Goal: Task Accomplishment & Management: Manage account settings

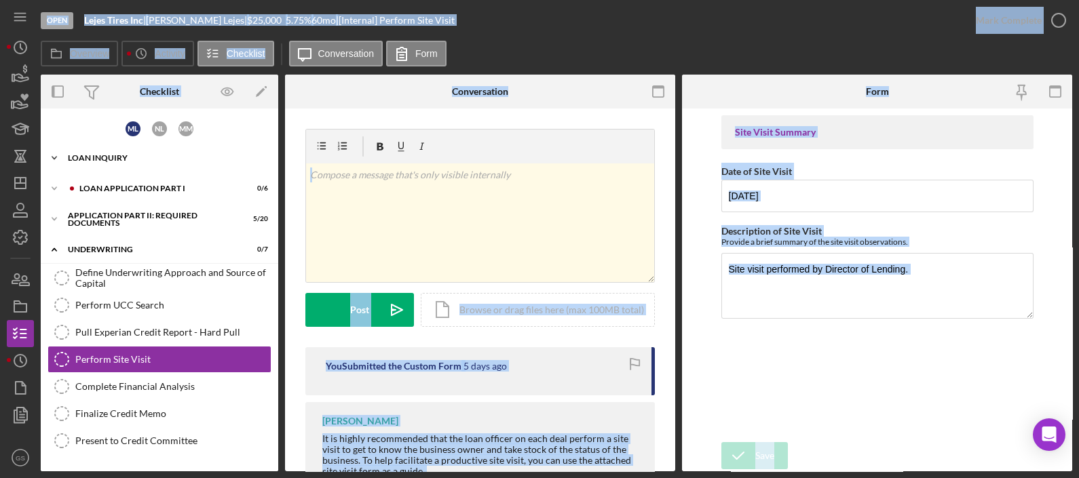
click at [195, 151] on div "Icon/Expander Loan Inquiry 3 / 6" at bounding box center [159, 158] width 237 height 27
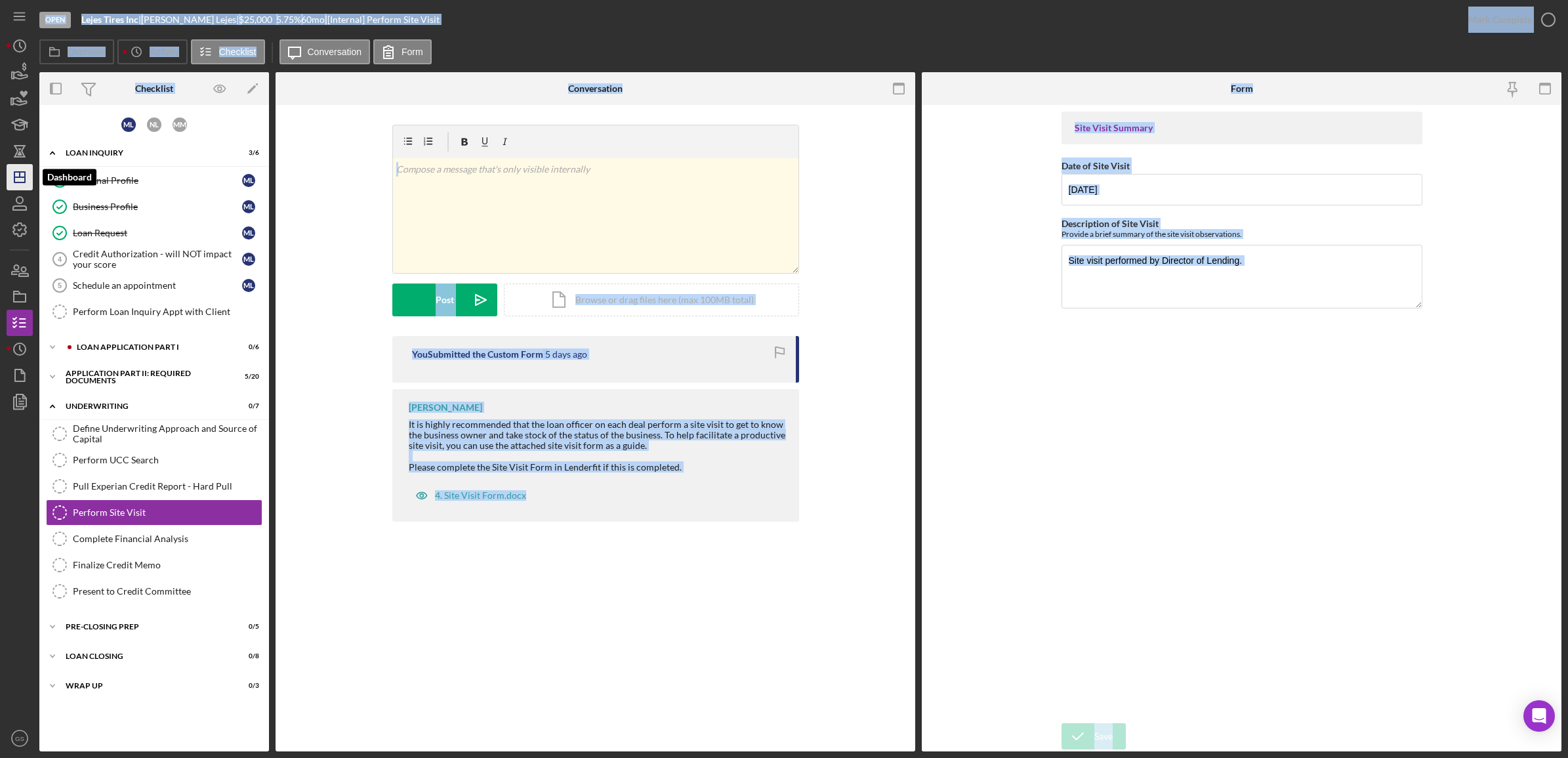
click at [23, 181] on icon "Icon/Dashboard" at bounding box center [19, 177] width 33 height 33
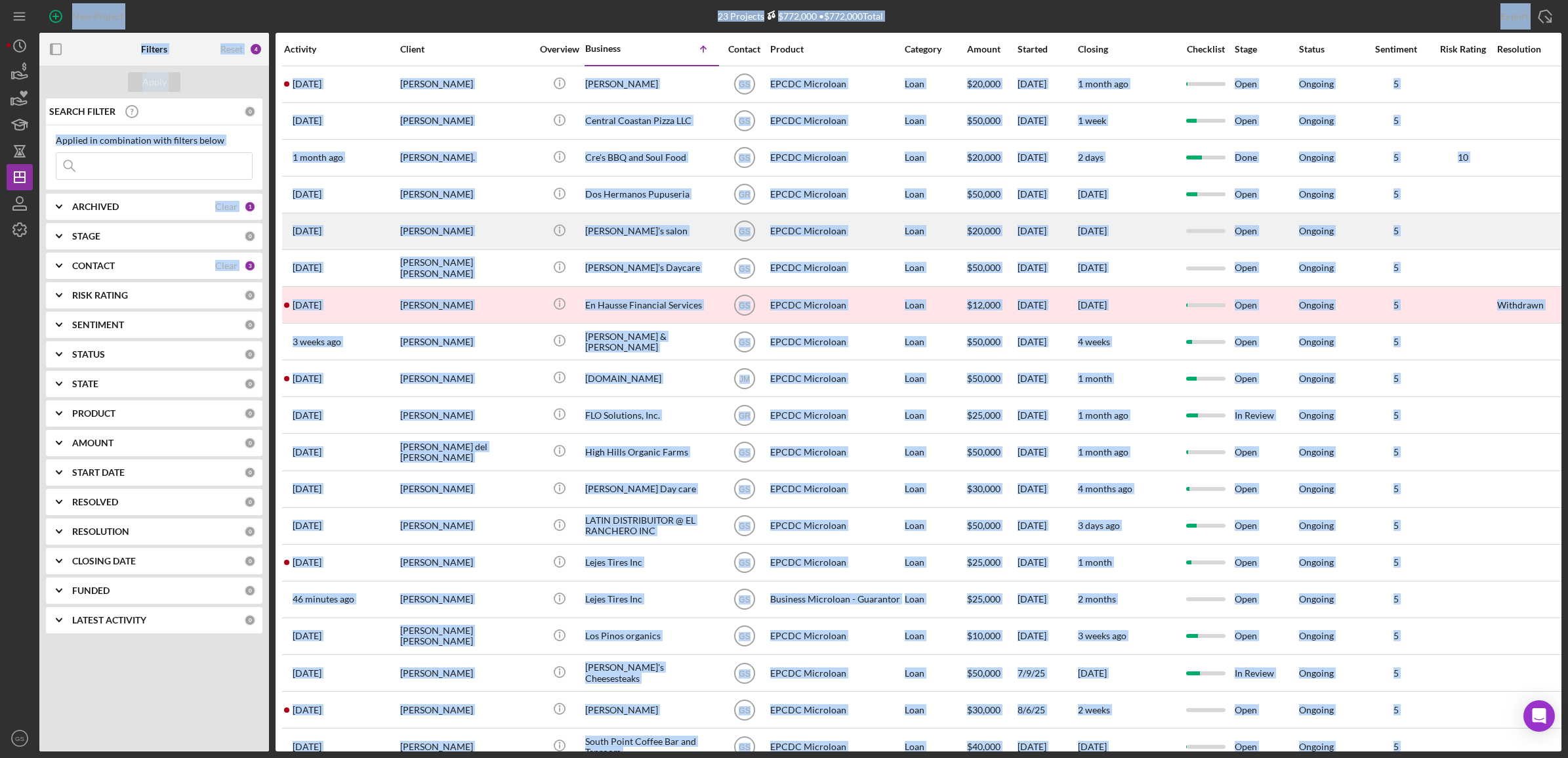
click at [1042, 223] on div at bounding box center [1463, 231] width 66 height 35
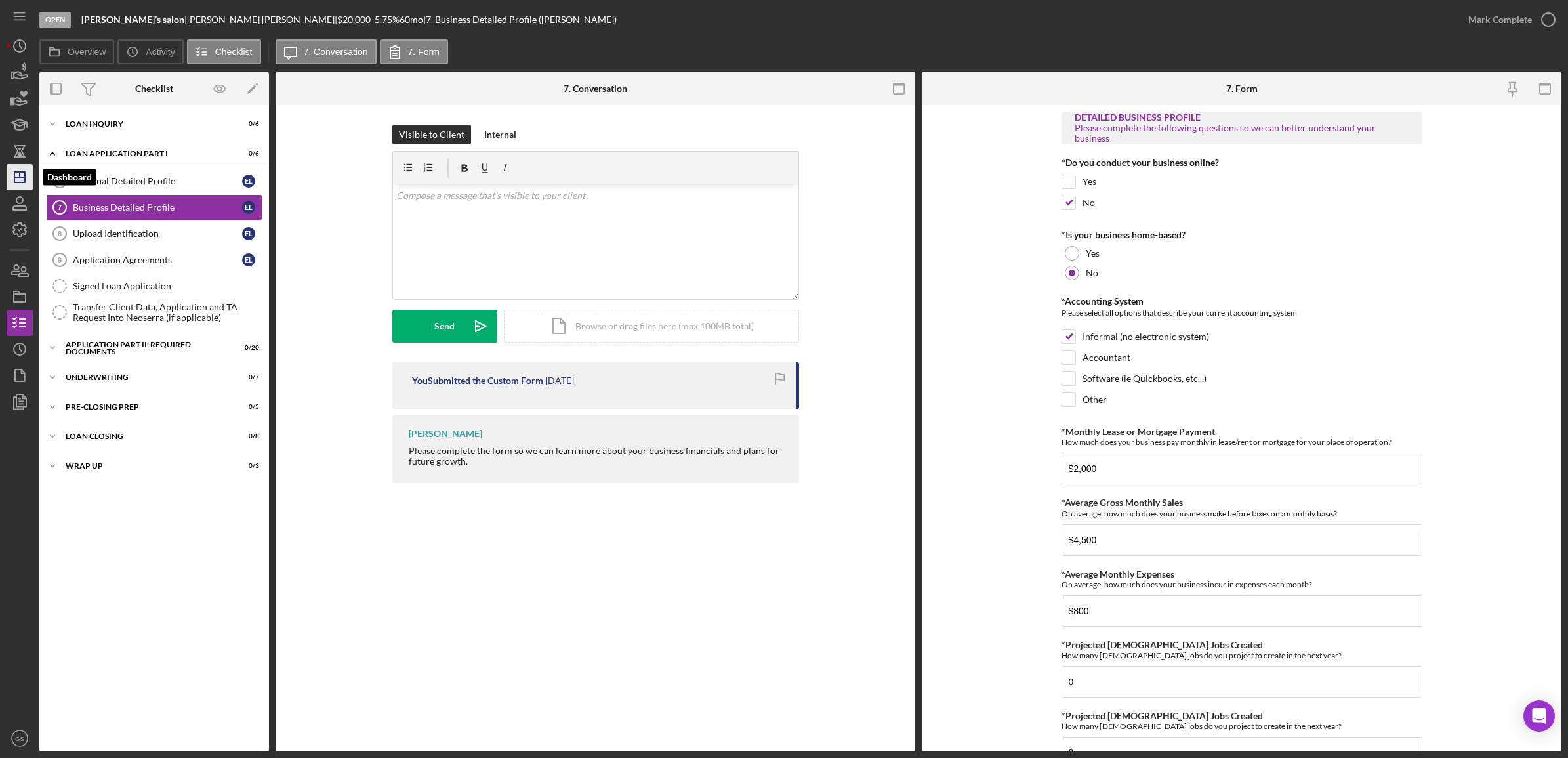
click at [23, 174] on icon "Icon/Dashboard" at bounding box center [19, 177] width 33 height 33
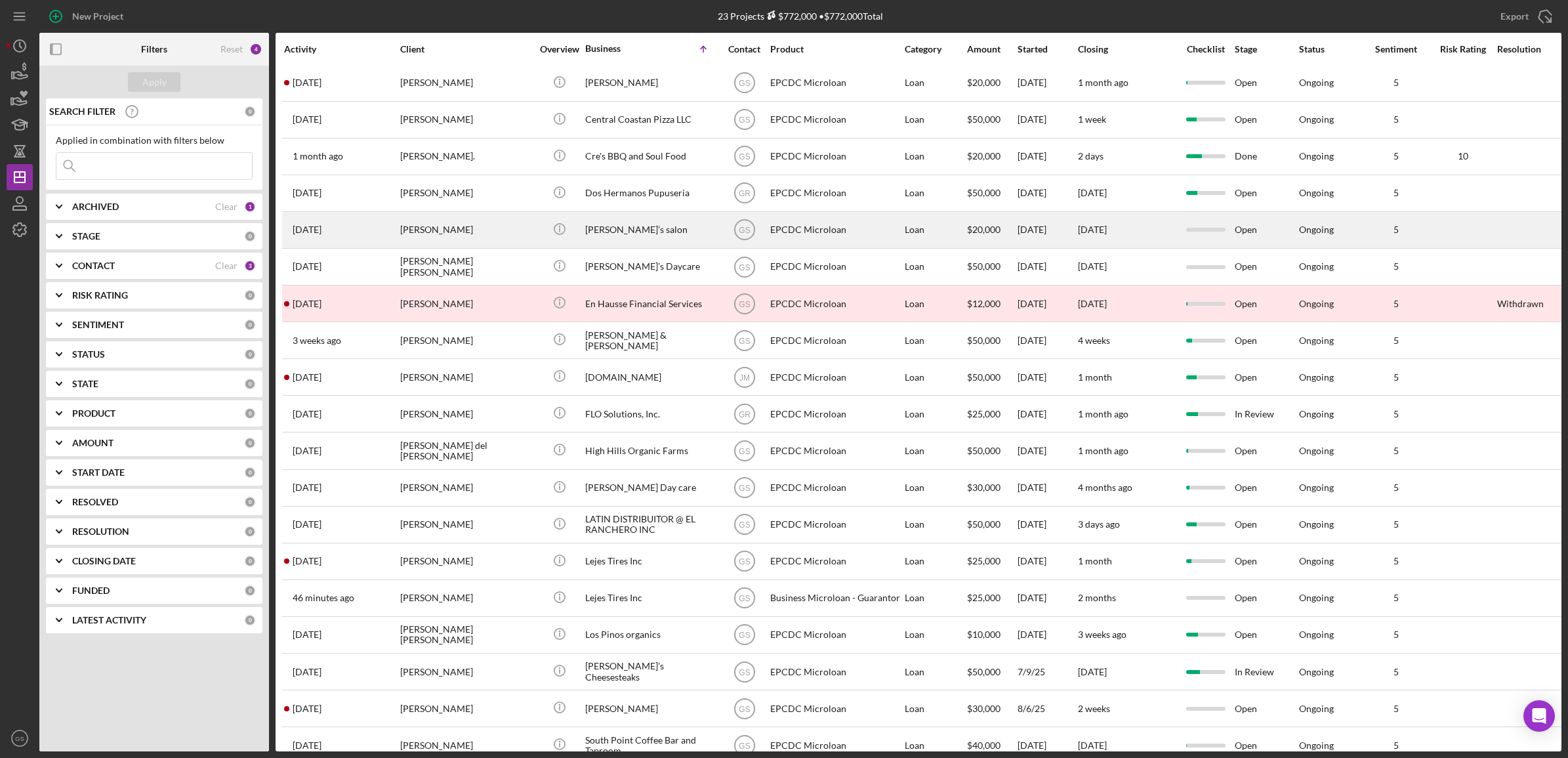
scroll to position [190, 0]
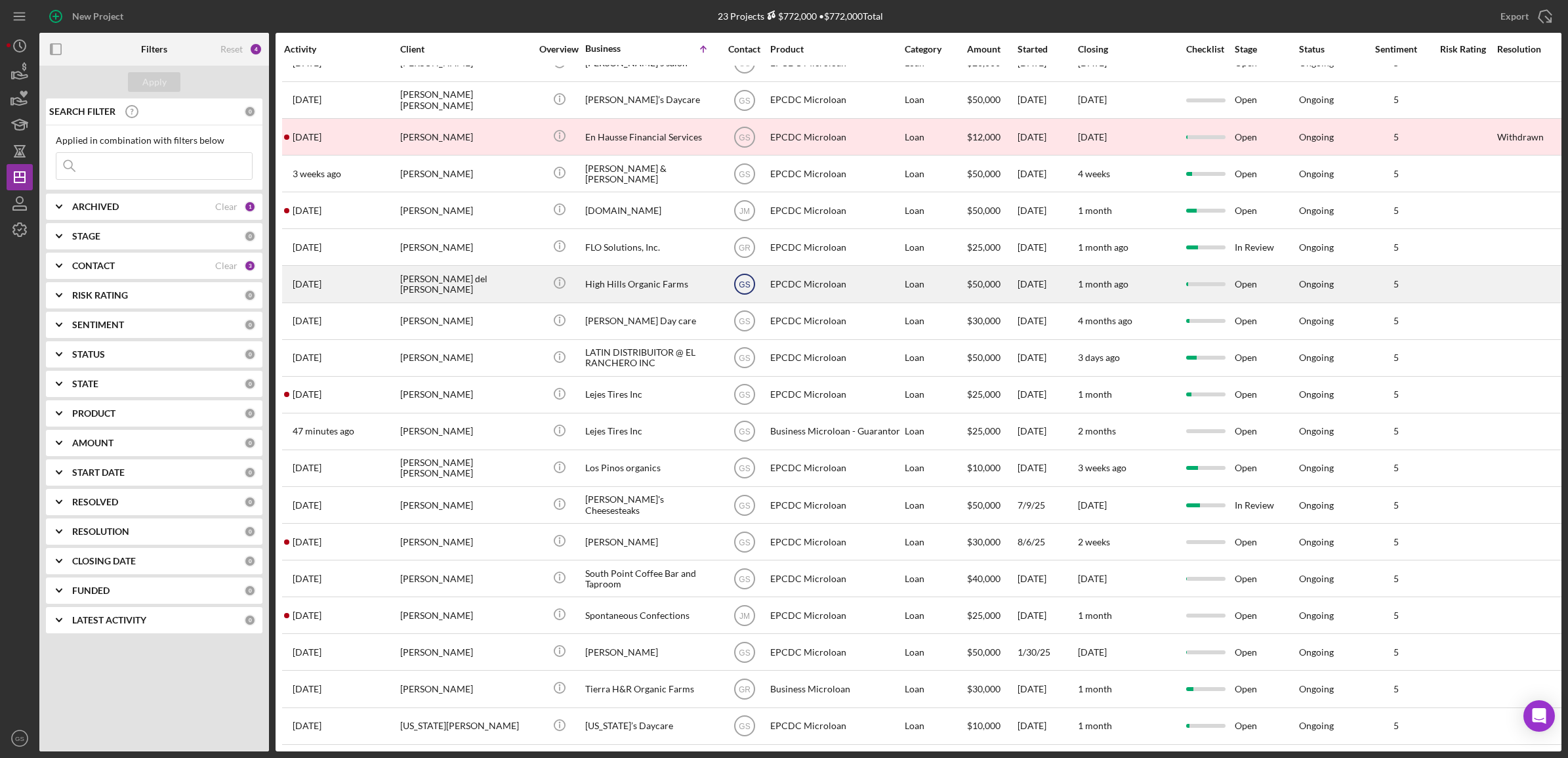
scroll to position [176, 0]
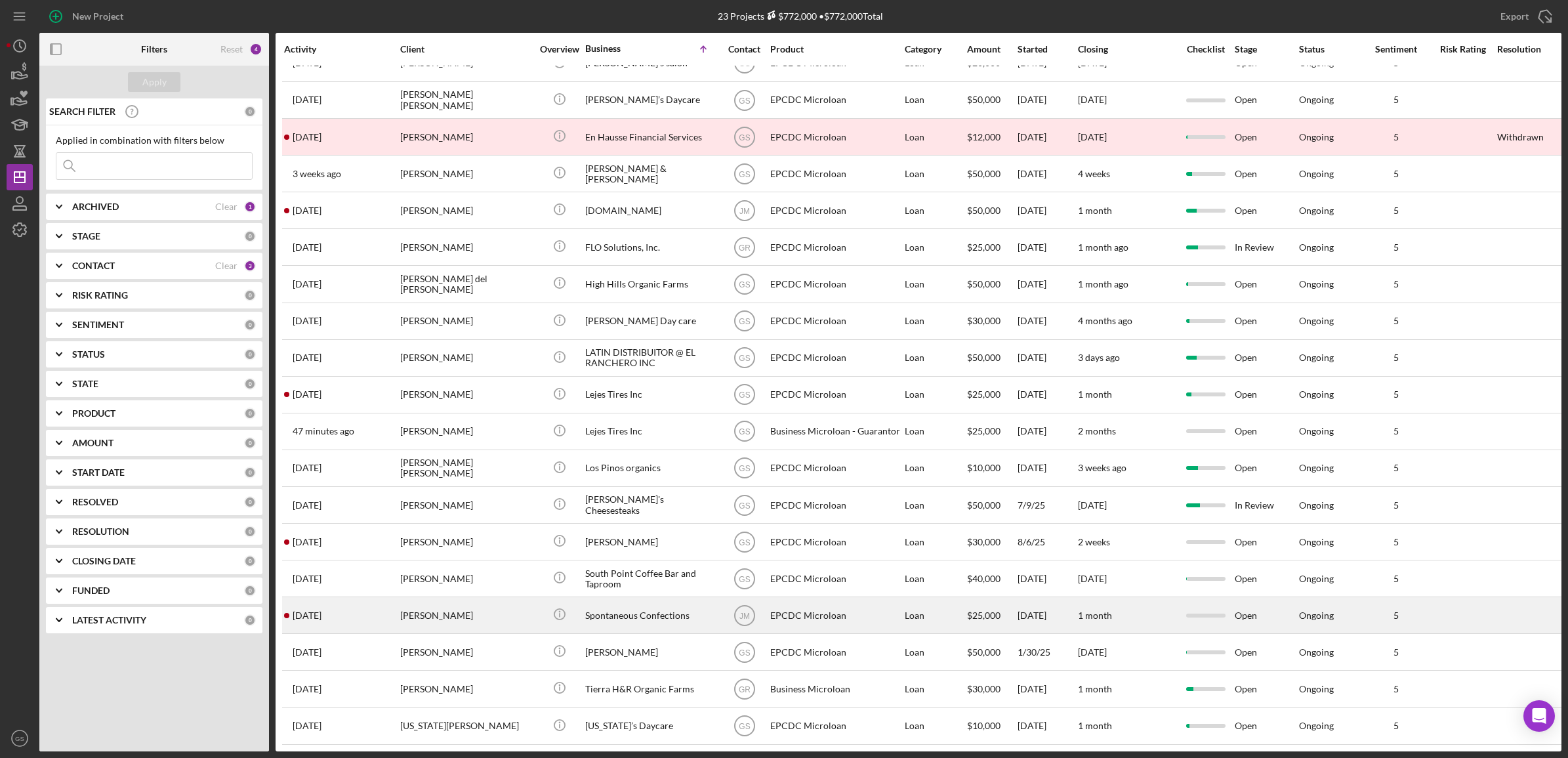
click at [404, 608] on div "[PERSON_NAME]" at bounding box center [466, 615] width 131 height 35
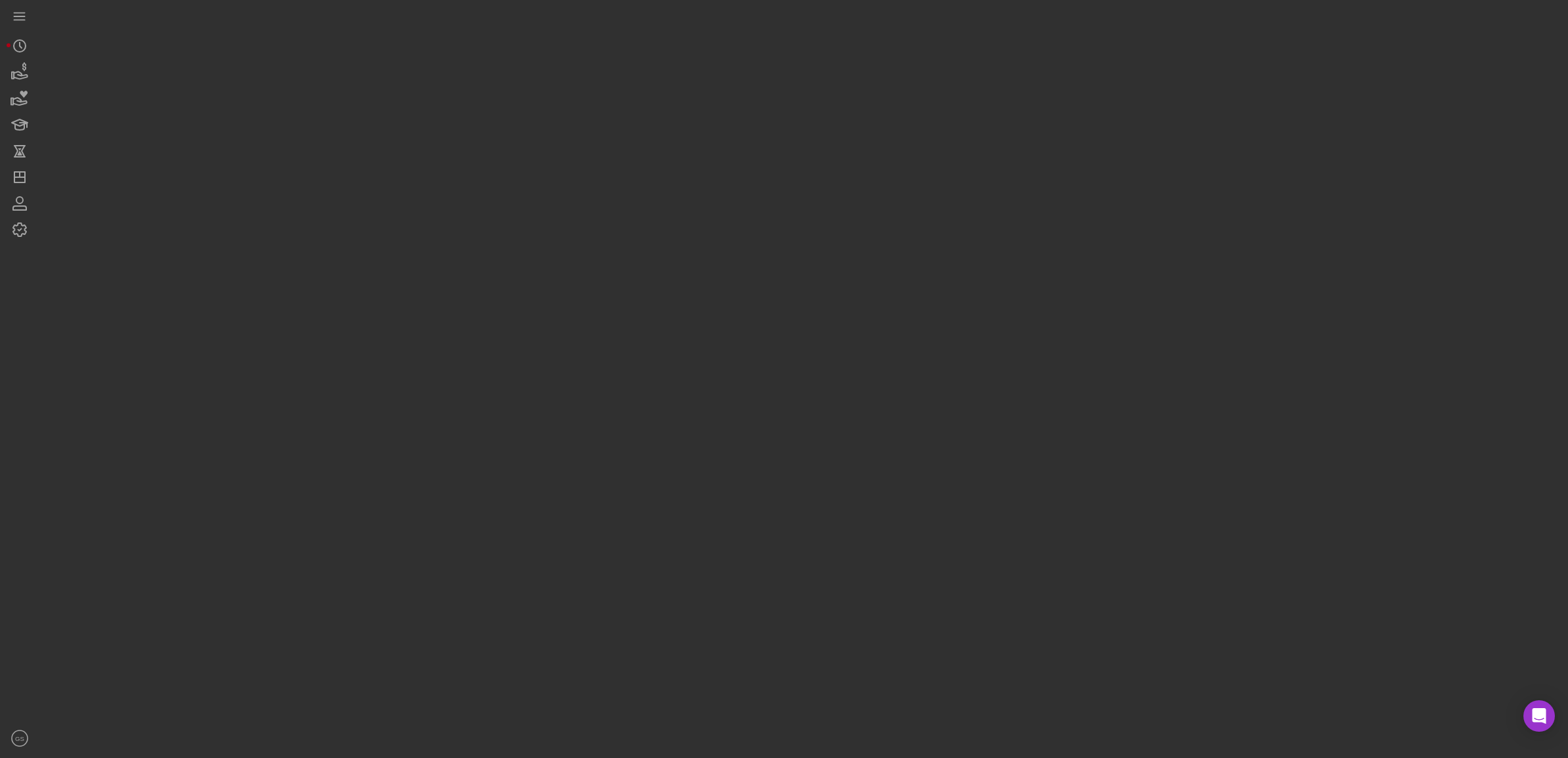
click at [404, 608] on div at bounding box center [800, 375] width 1522 height 751
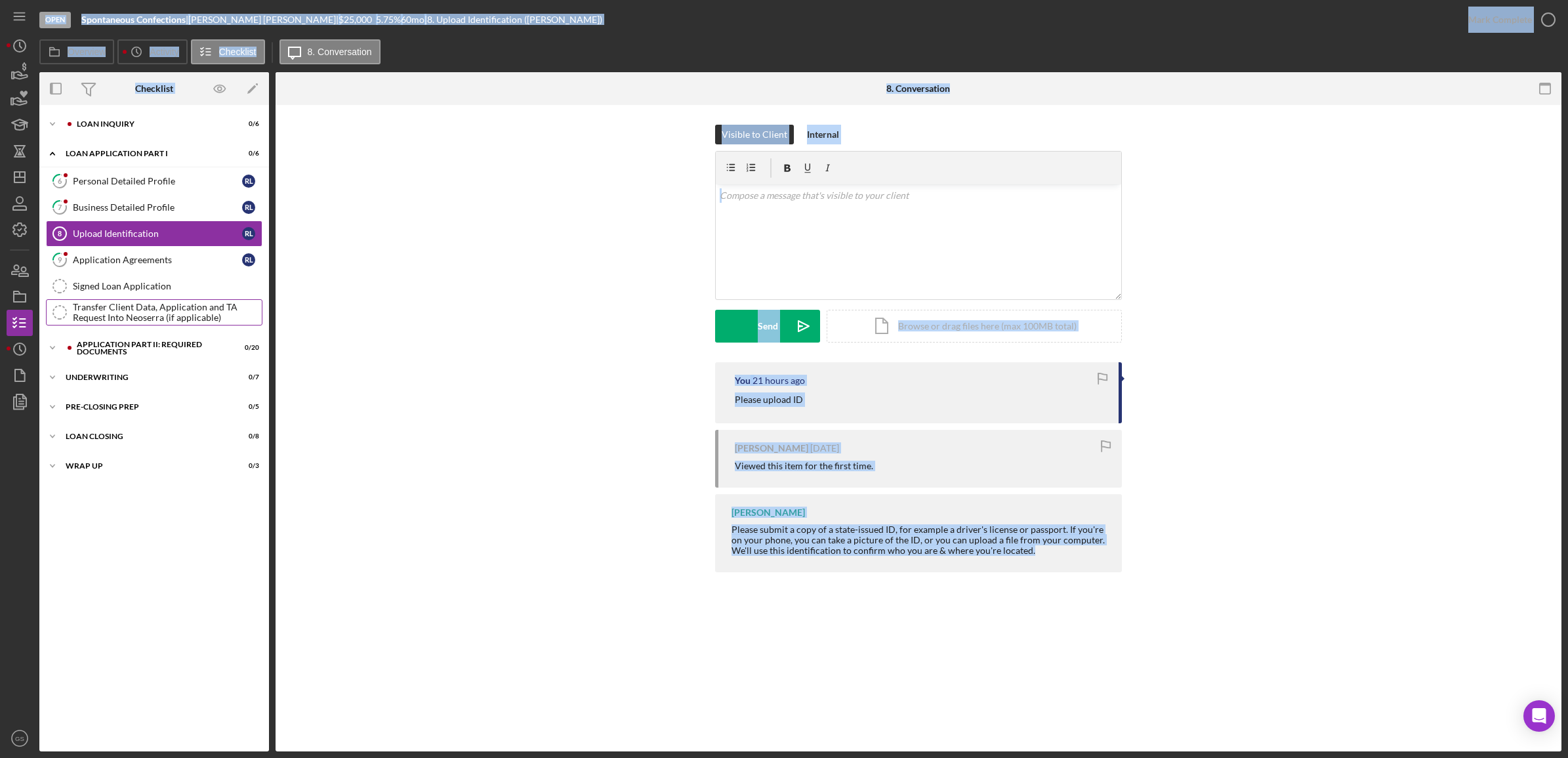
click at [164, 308] on div "Transfer Client Data, Application and TA Request Into Neoserra (if applicable)" at bounding box center [166, 312] width 189 height 21
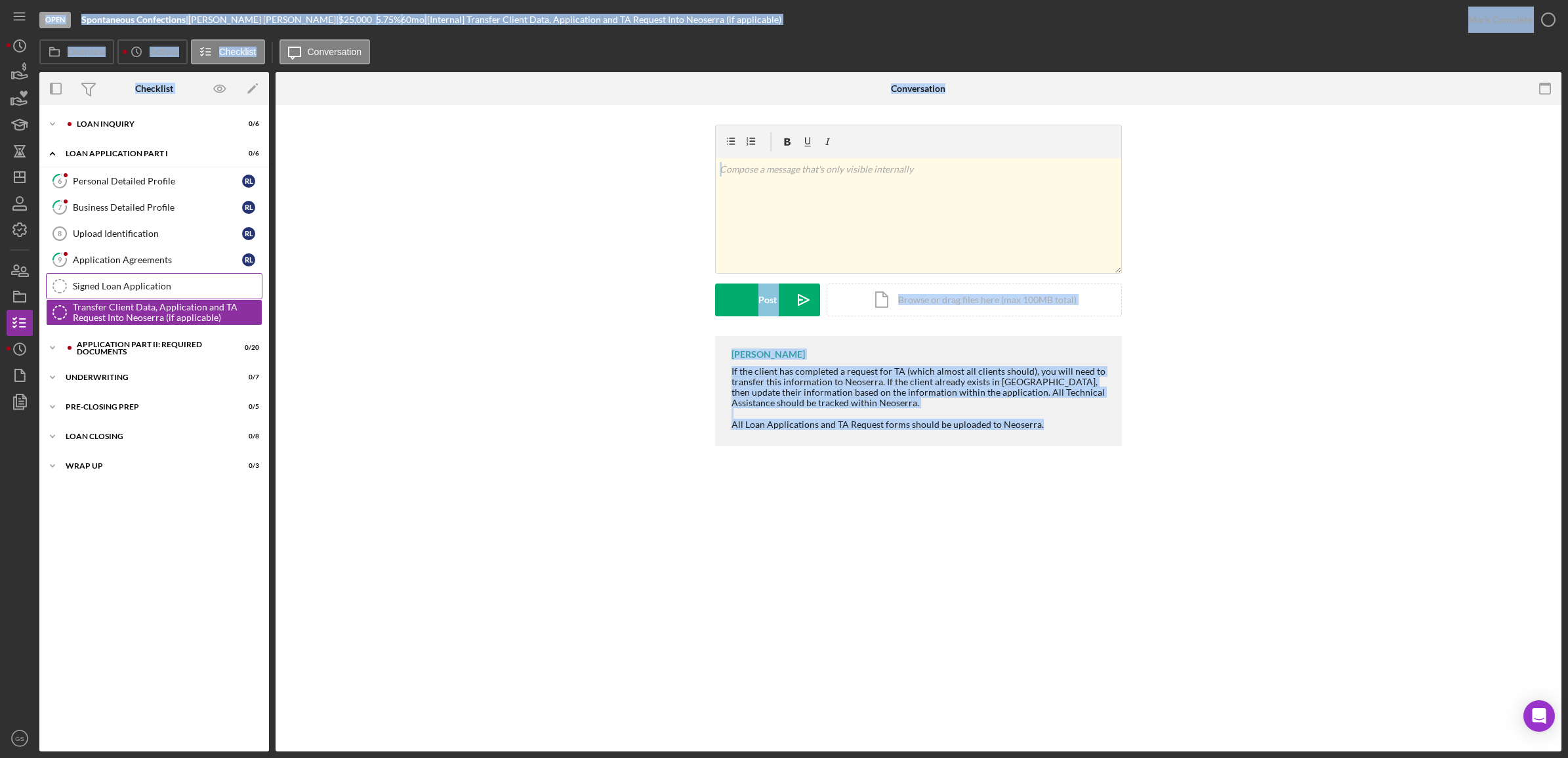
click at [175, 282] on div "Signed Loan Application" at bounding box center [166, 285] width 189 height 11
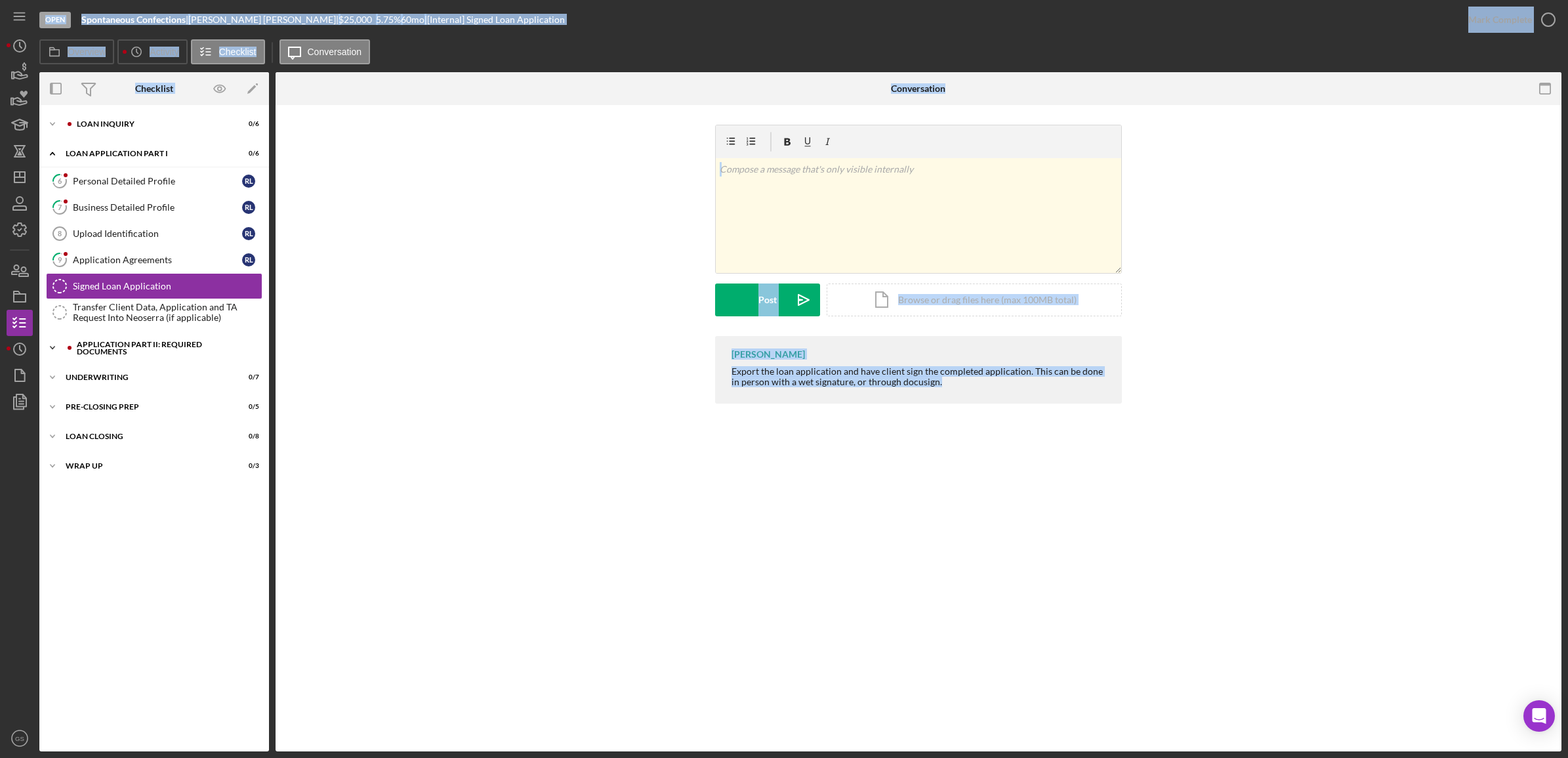
click at [167, 354] on div "Icon/Expander Application Part II: Required Documents 0 / 20" at bounding box center [154, 347] width 229 height 26
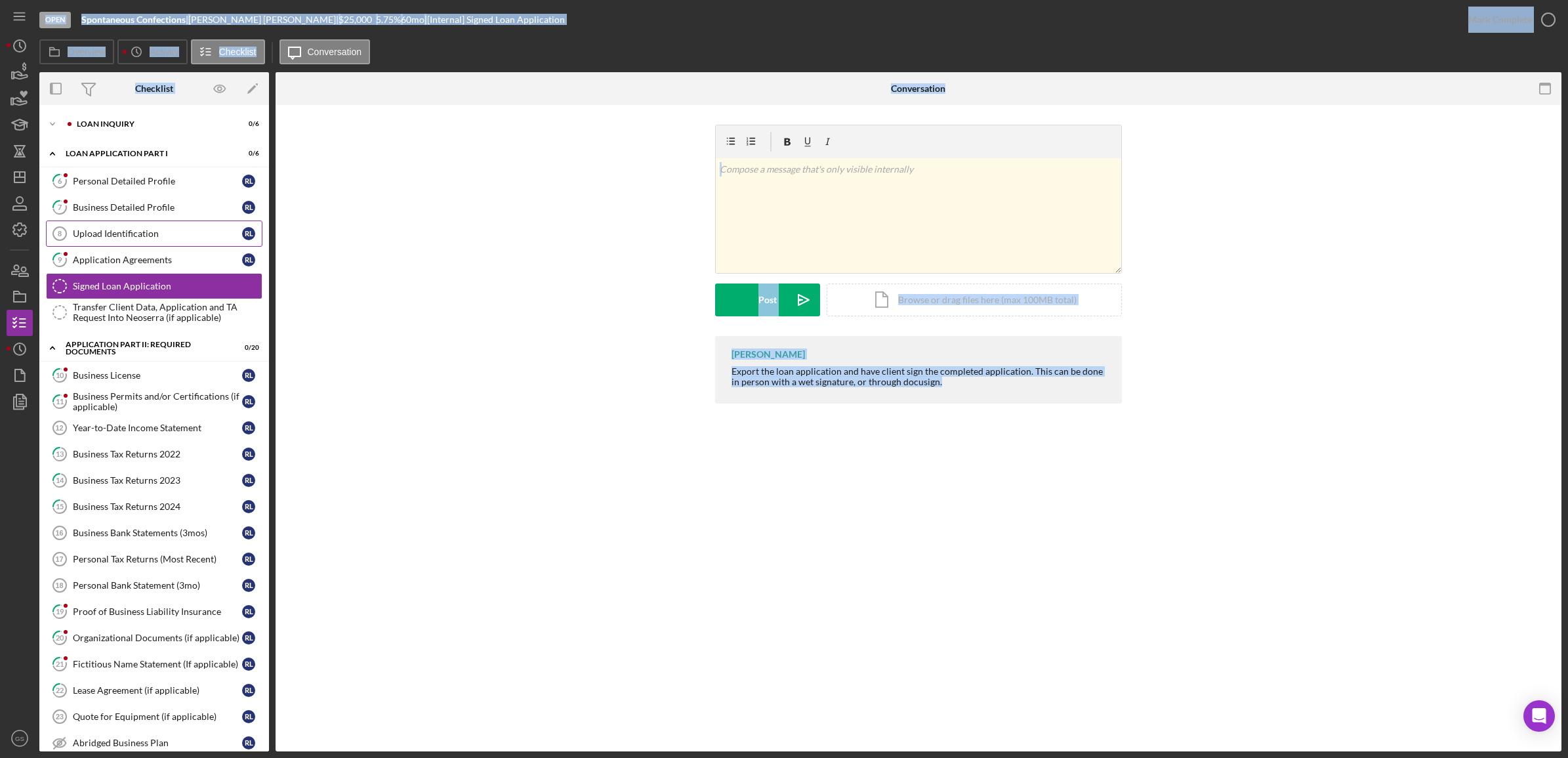
click at [188, 238] on div "Upload Identification" at bounding box center [157, 233] width 169 height 11
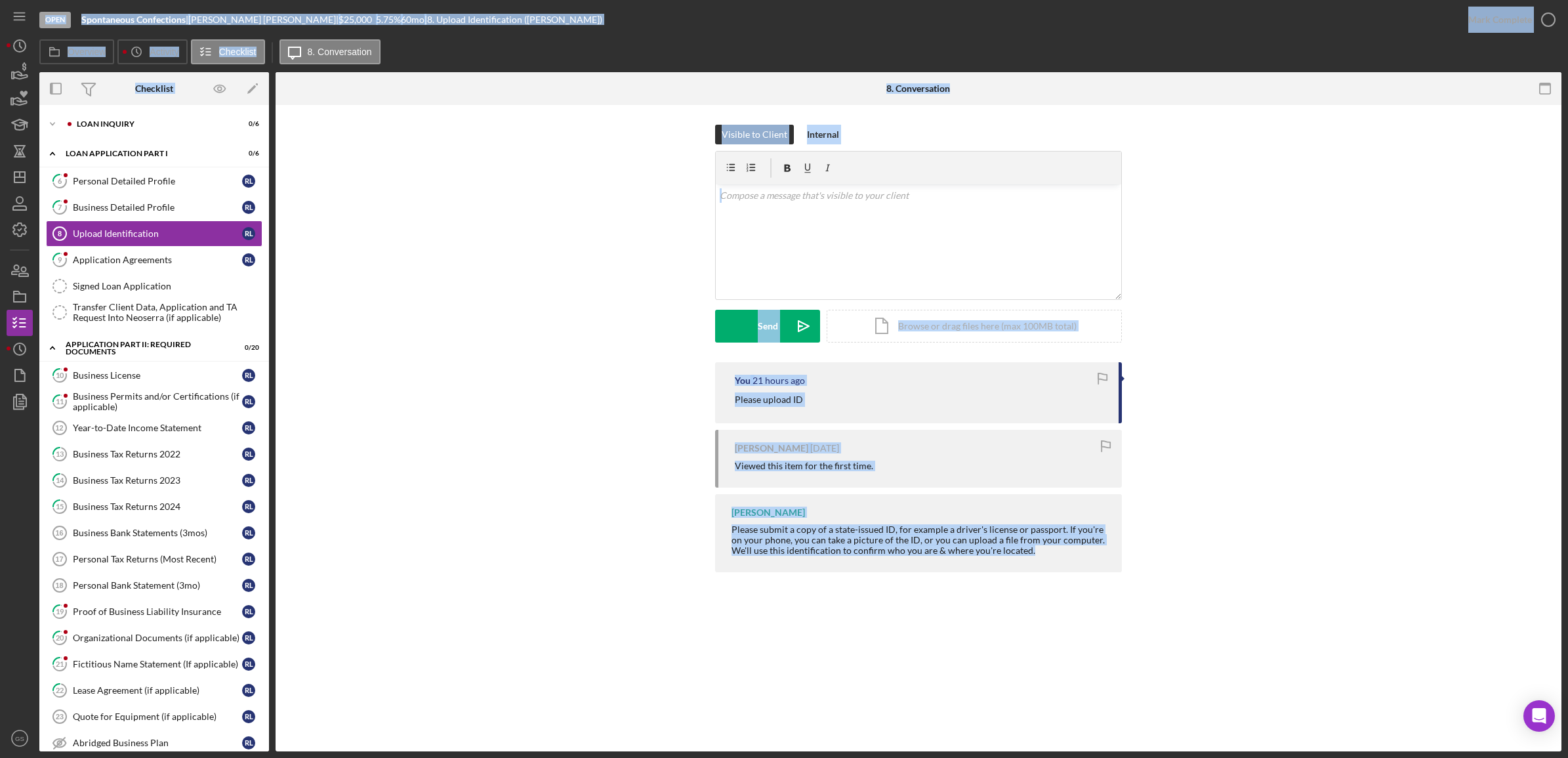
click at [1228, 539] on div "You 21 hours ago Please upload ID Robert Lenorovitz 7 days ago Viewed this item…" at bounding box center [917, 471] width 1246 height 217
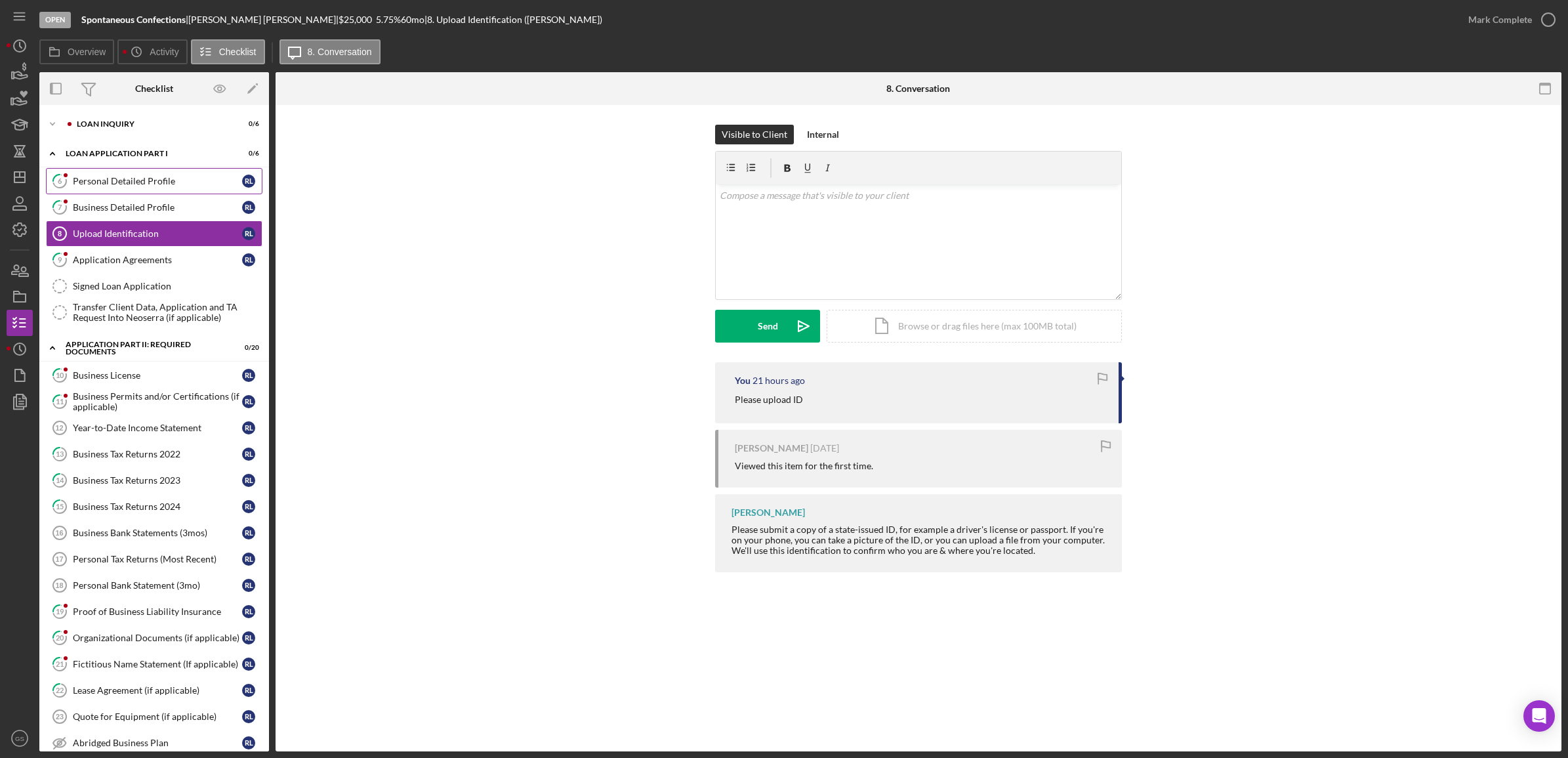
click at [149, 176] on div "Personal Detailed Profile" at bounding box center [157, 181] width 169 height 11
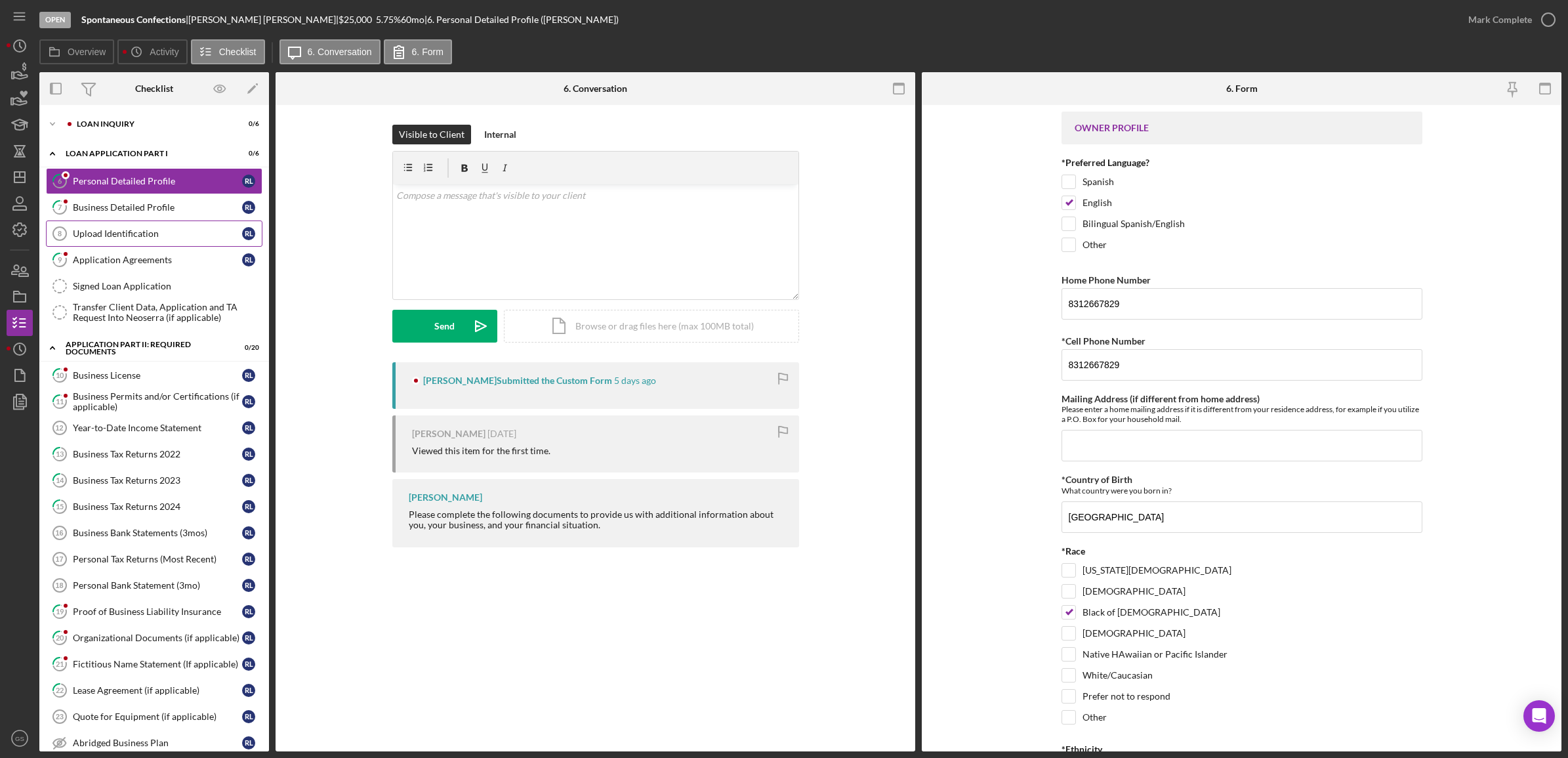
click at [154, 233] on div "Upload Identification" at bounding box center [157, 233] width 169 height 11
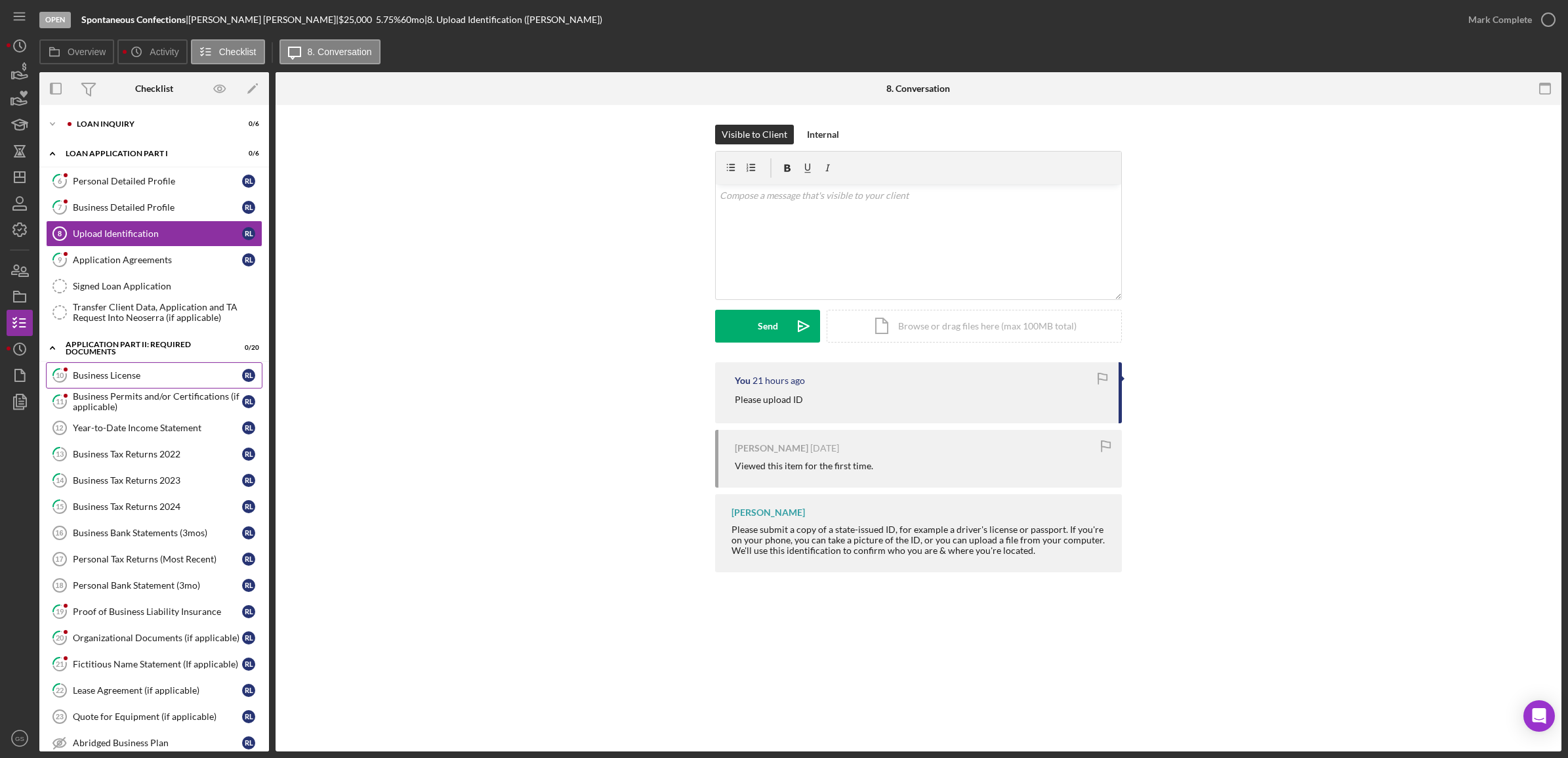
click at [86, 379] on div "Business License" at bounding box center [157, 375] width 169 height 11
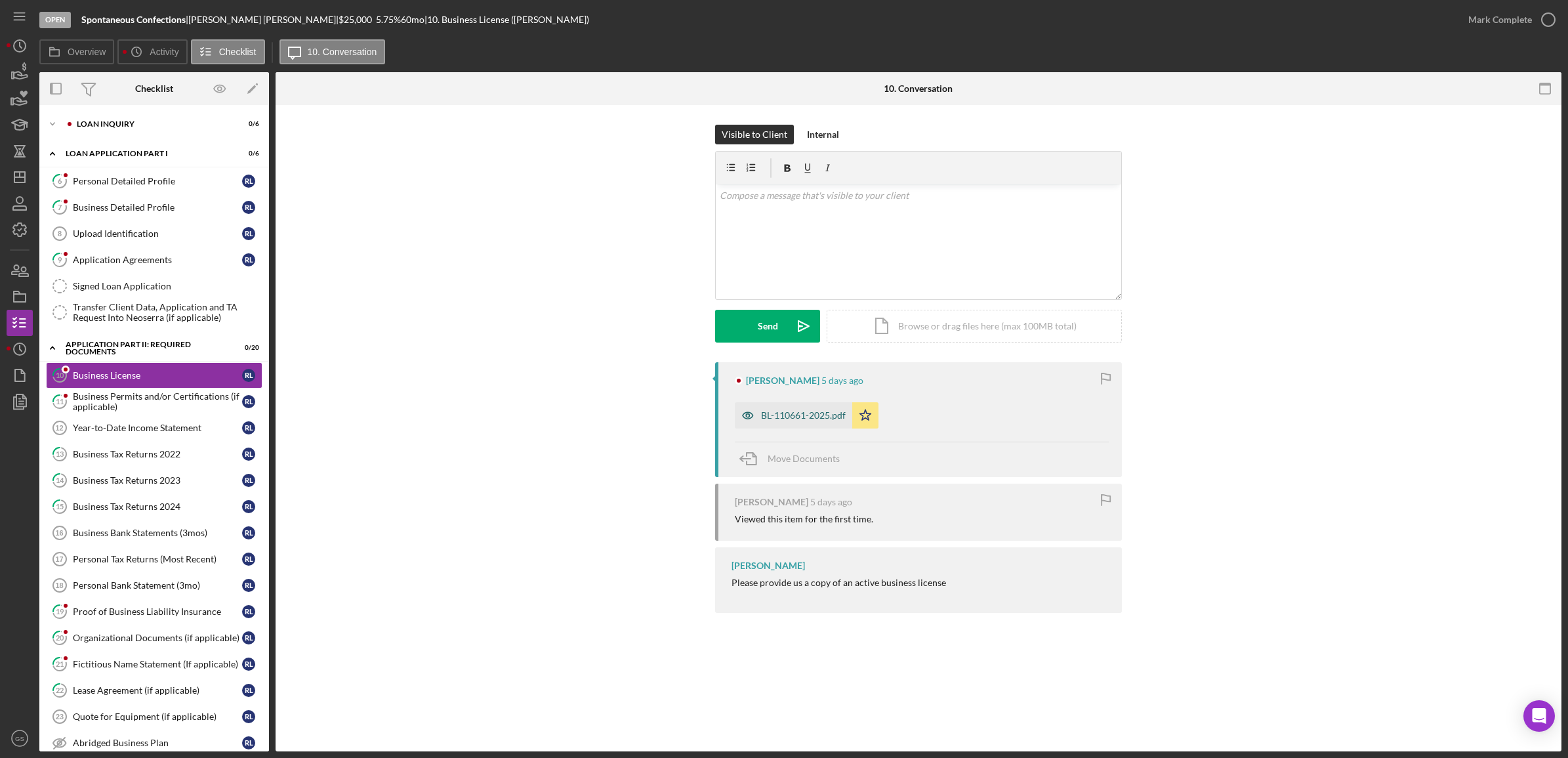
click at [785, 422] on div "BL-110661-2025.pdf" at bounding box center [793, 415] width 117 height 26
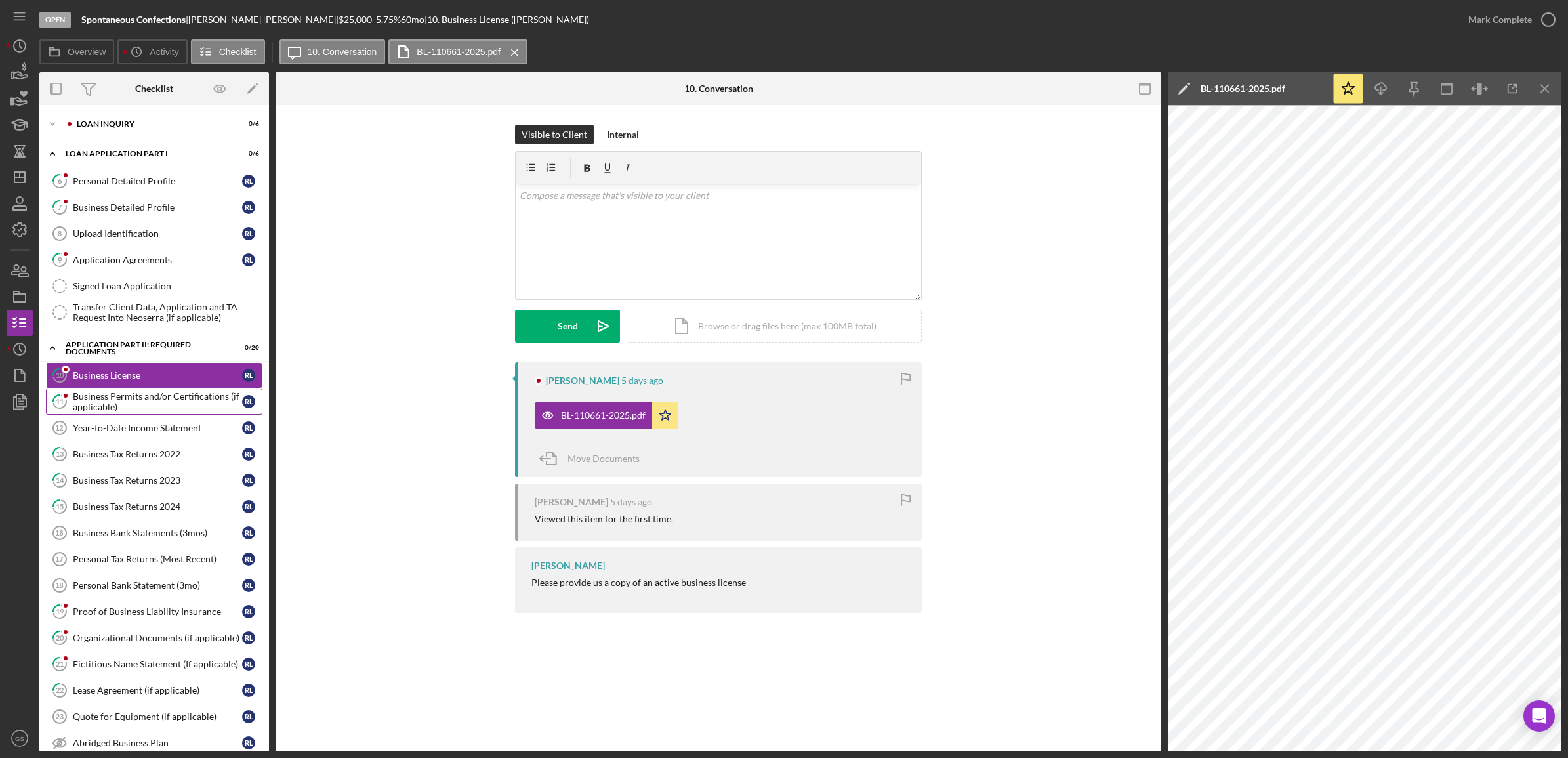
click at [167, 408] on div "Business Permits and/or Certifications (if applicable)" at bounding box center [157, 401] width 169 height 21
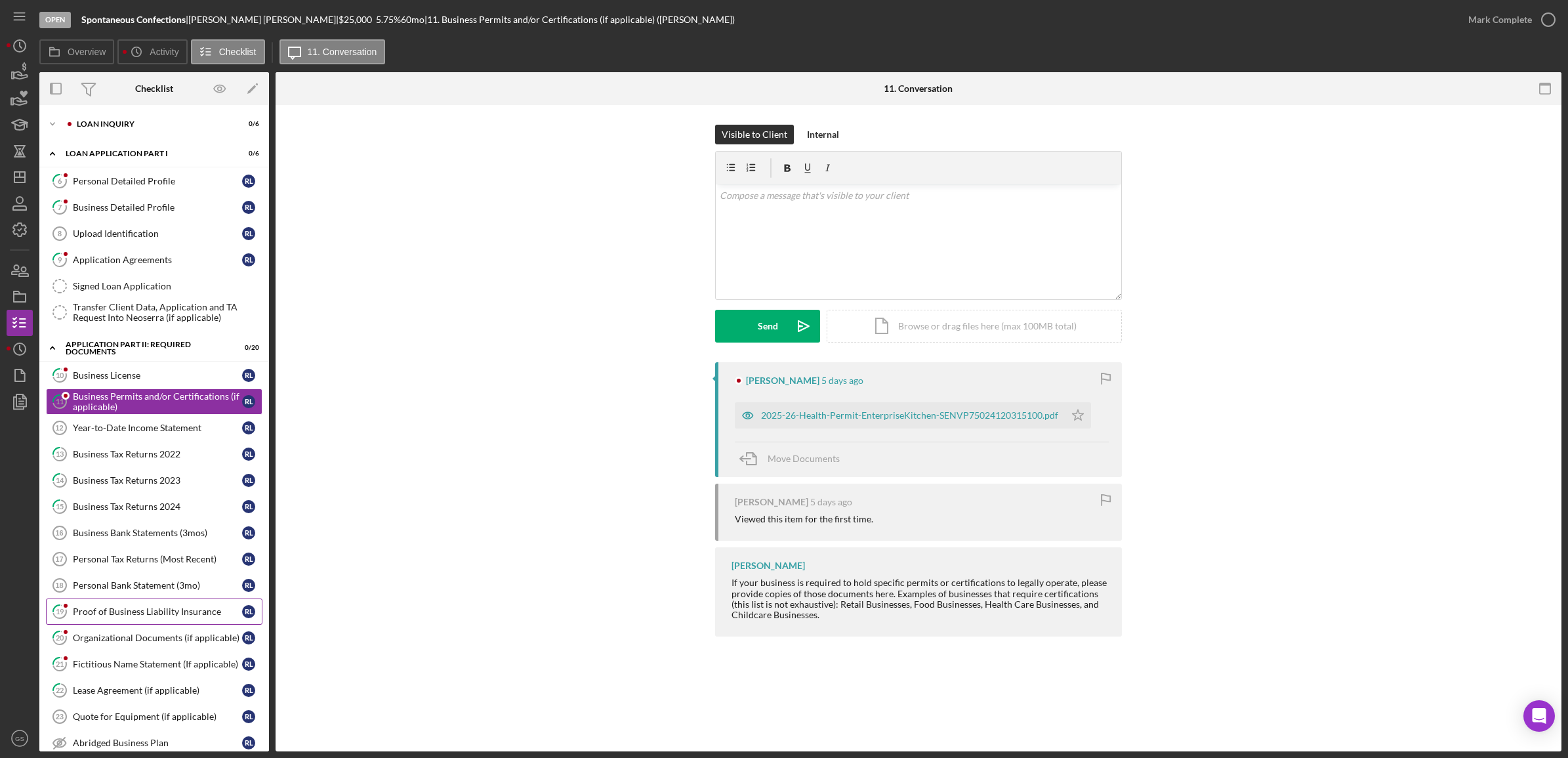
click at [190, 617] on div "Proof of Business Liability Insurance" at bounding box center [157, 611] width 169 height 11
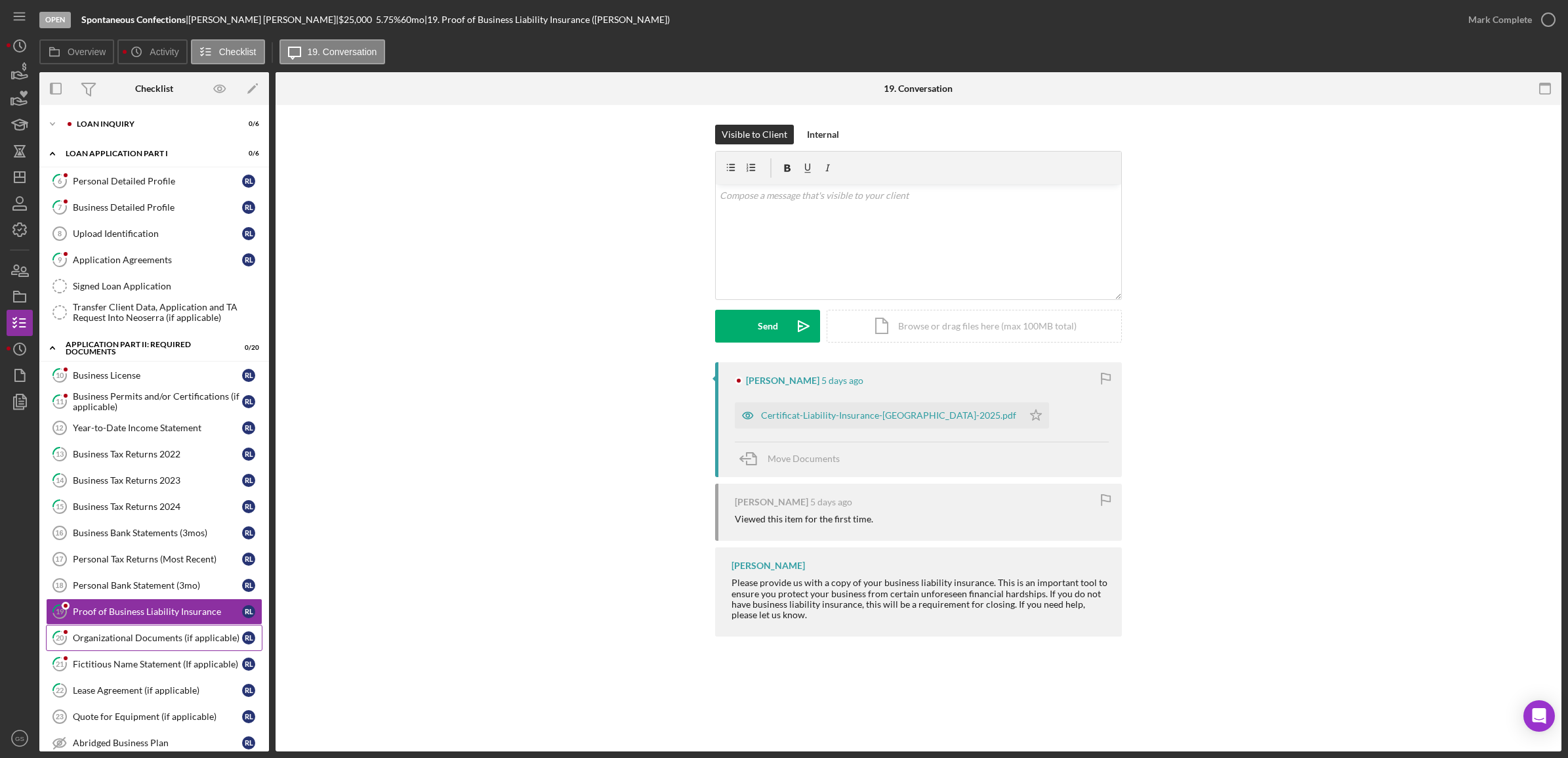
click at [202, 648] on link "20 Organizational Documents (if applicable) R L" at bounding box center [154, 637] width 217 height 26
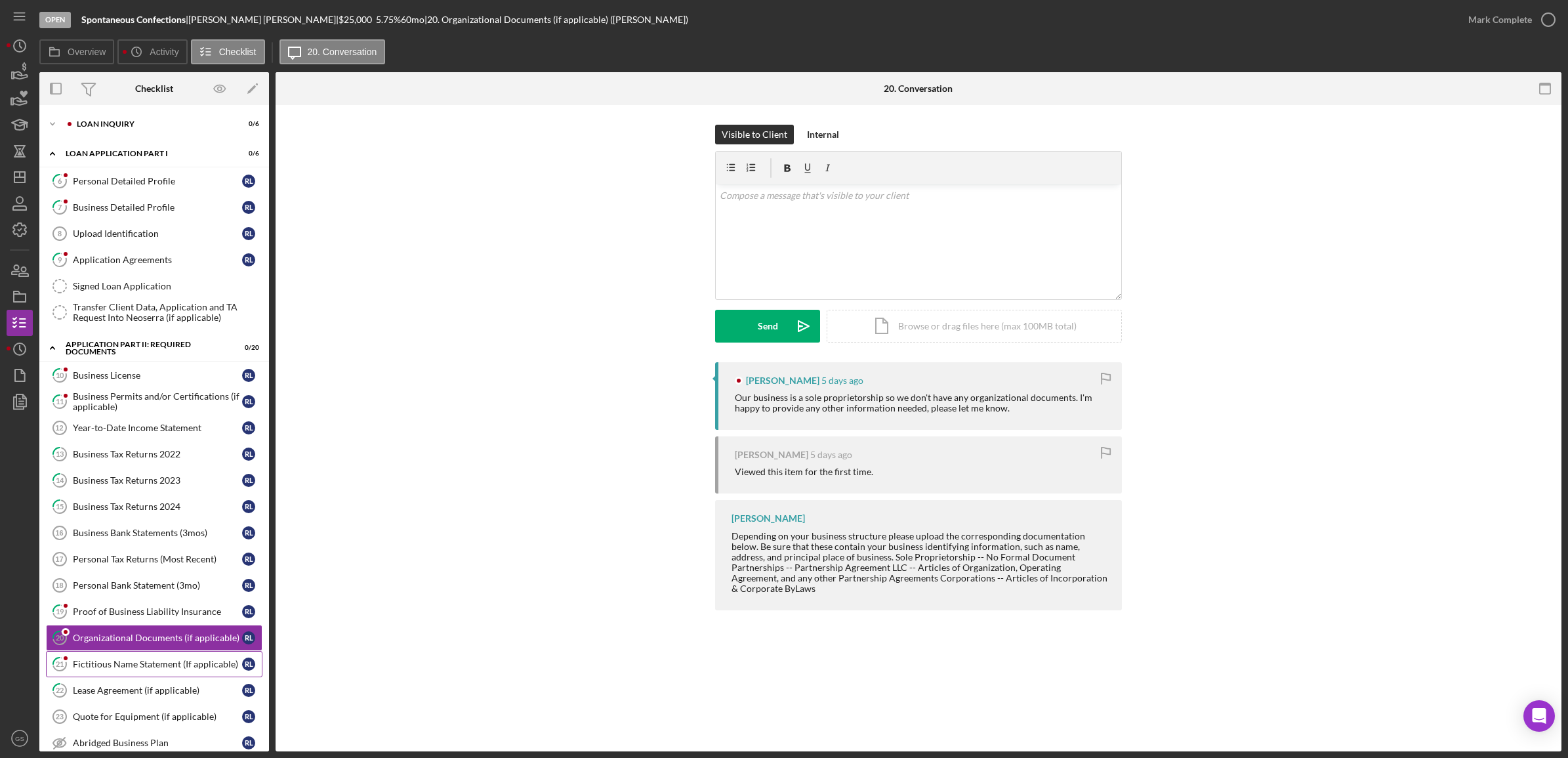
drag, startPoint x: 164, startPoint y: 673, endPoint x: 178, endPoint y: 679, distance: 15.2
click at [178, 677] on link "21 Fictitious Name Statement (If applicable) R L" at bounding box center [154, 663] width 217 height 26
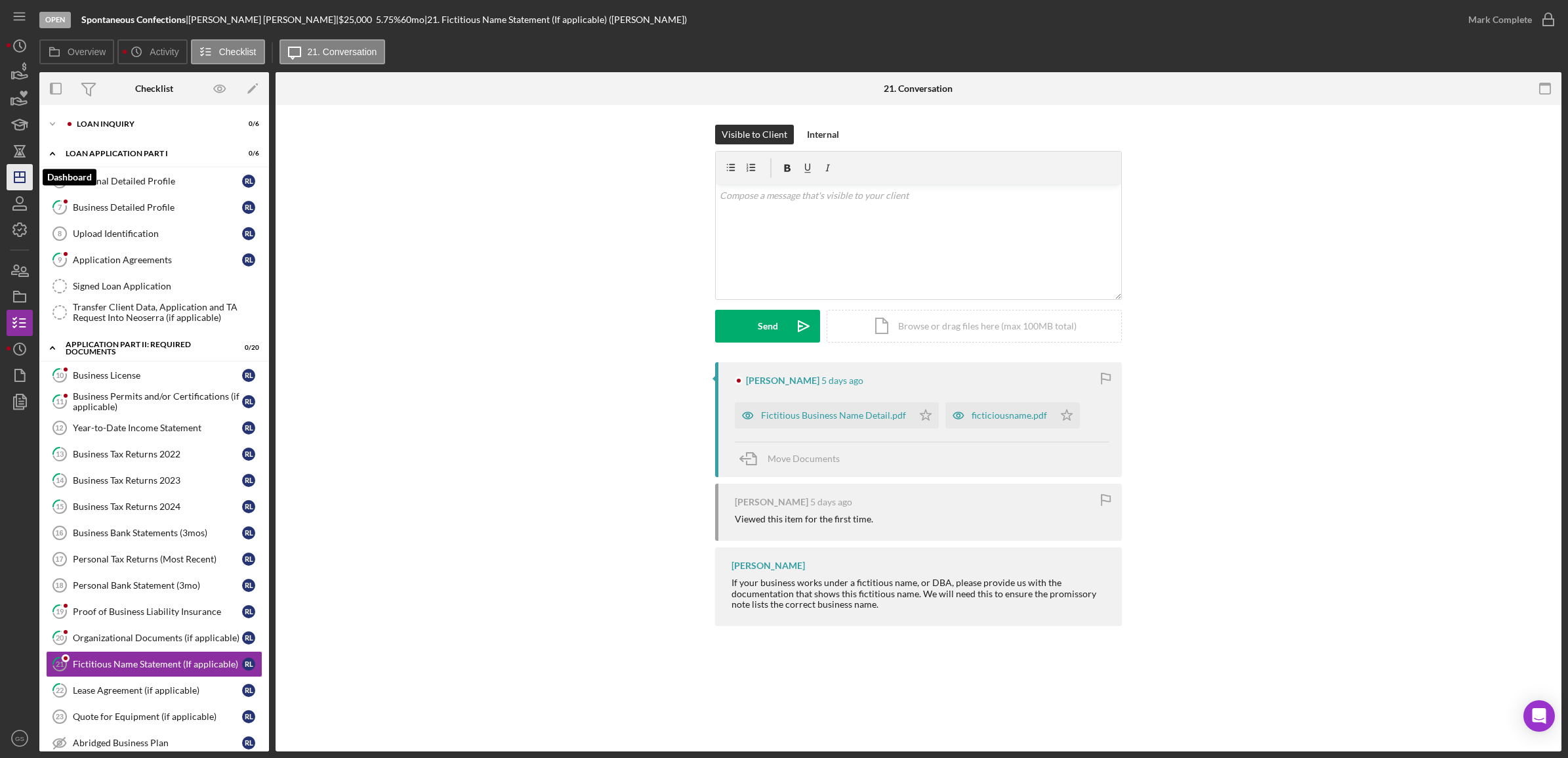
click at [9, 172] on icon "Icon/Dashboard" at bounding box center [19, 177] width 33 height 33
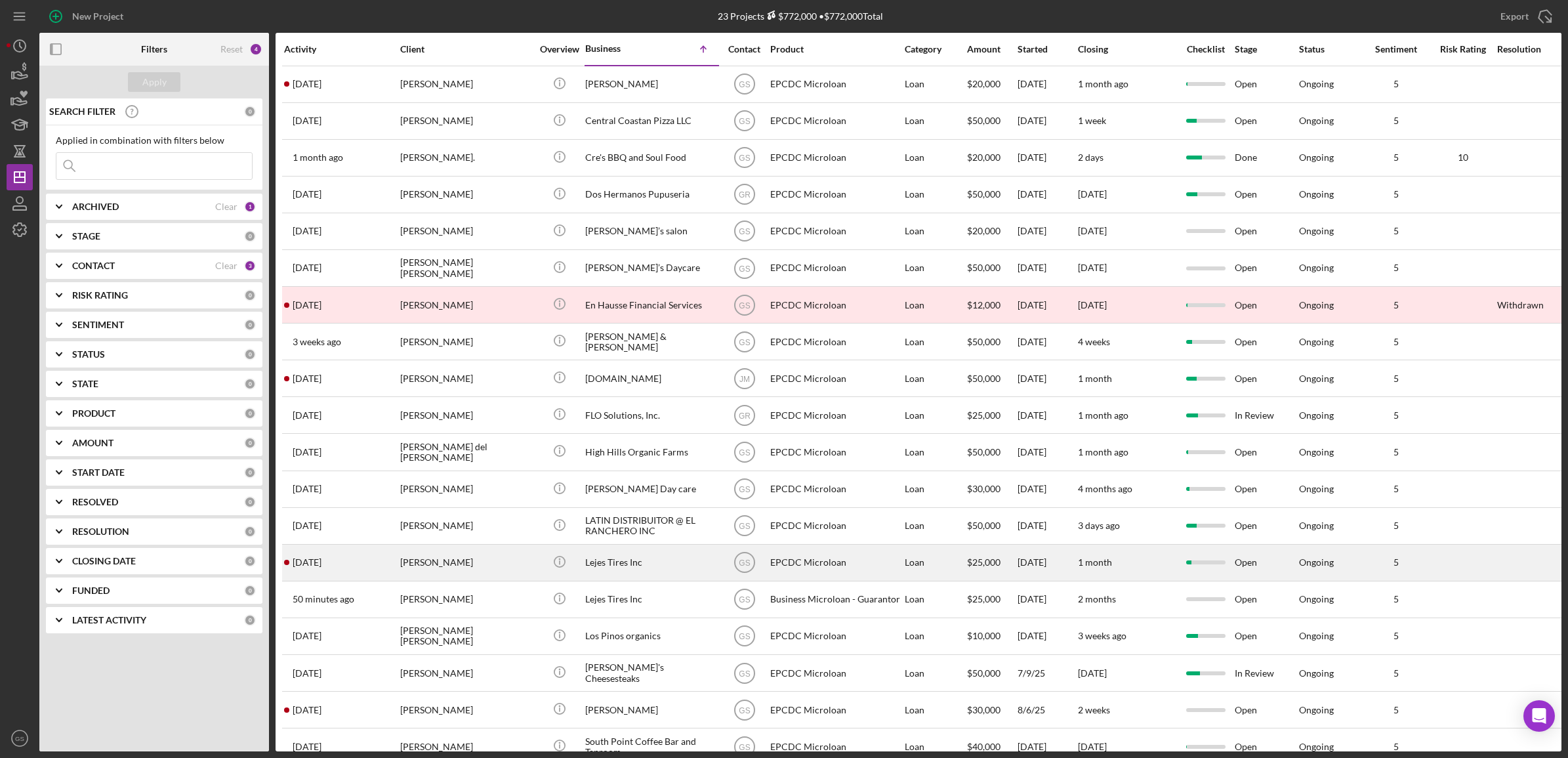
click at [519, 560] on div "[PERSON_NAME]" at bounding box center [466, 563] width 131 height 35
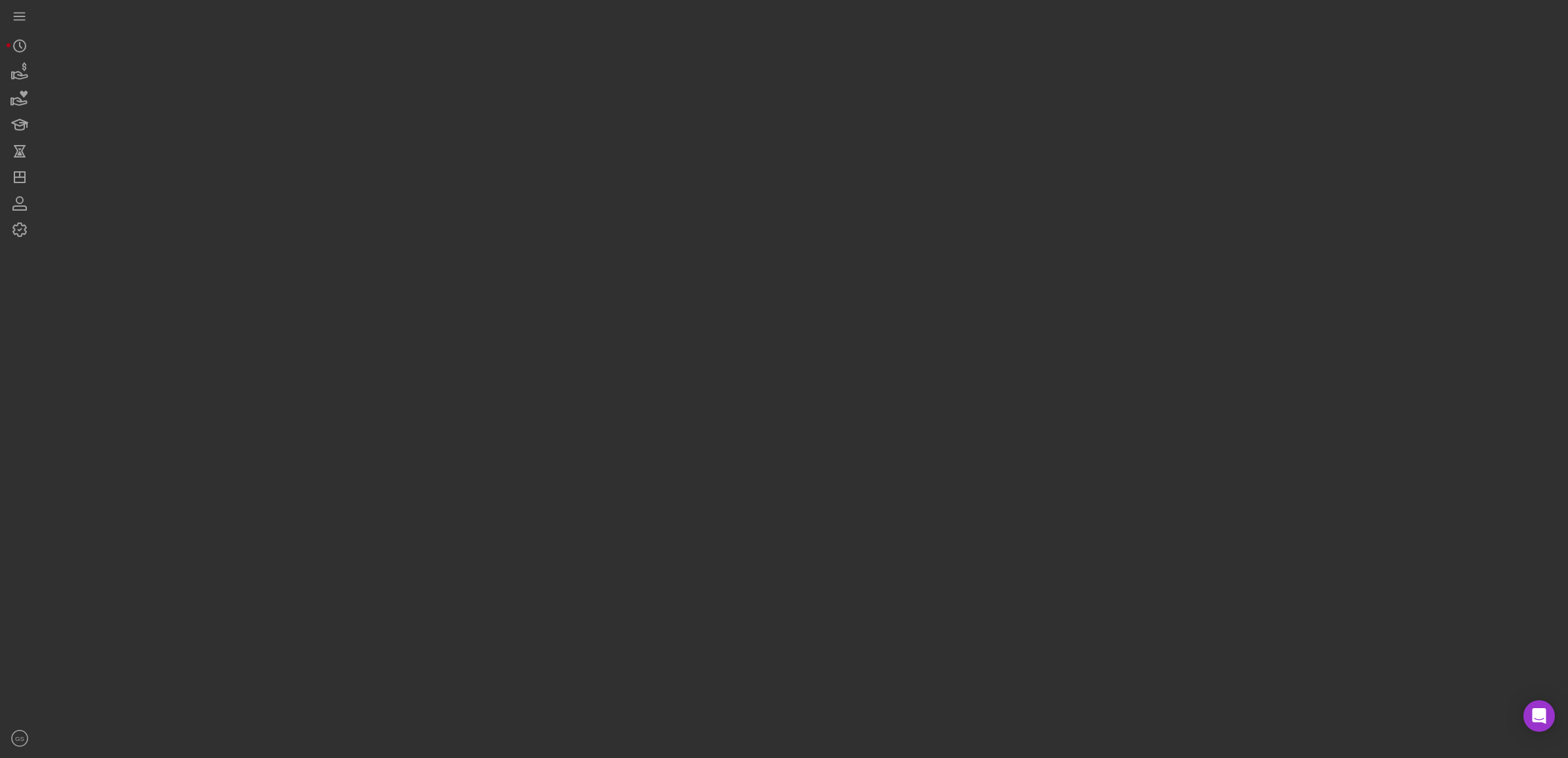
click at [519, 560] on div at bounding box center [800, 375] width 1522 height 751
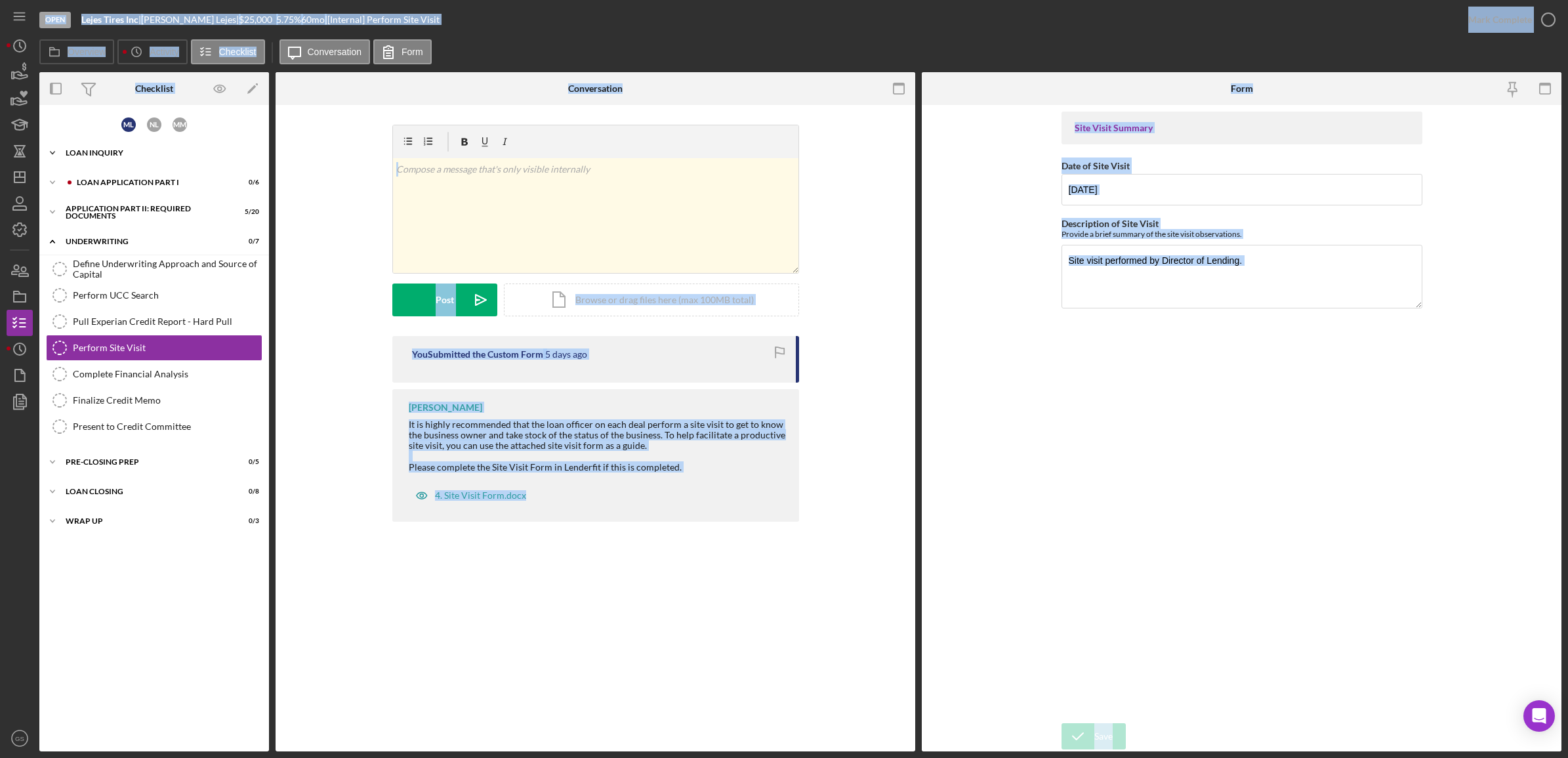
click at [168, 151] on div "Loan Inquiry" at bounding box center [159, 153] width 187 height 8
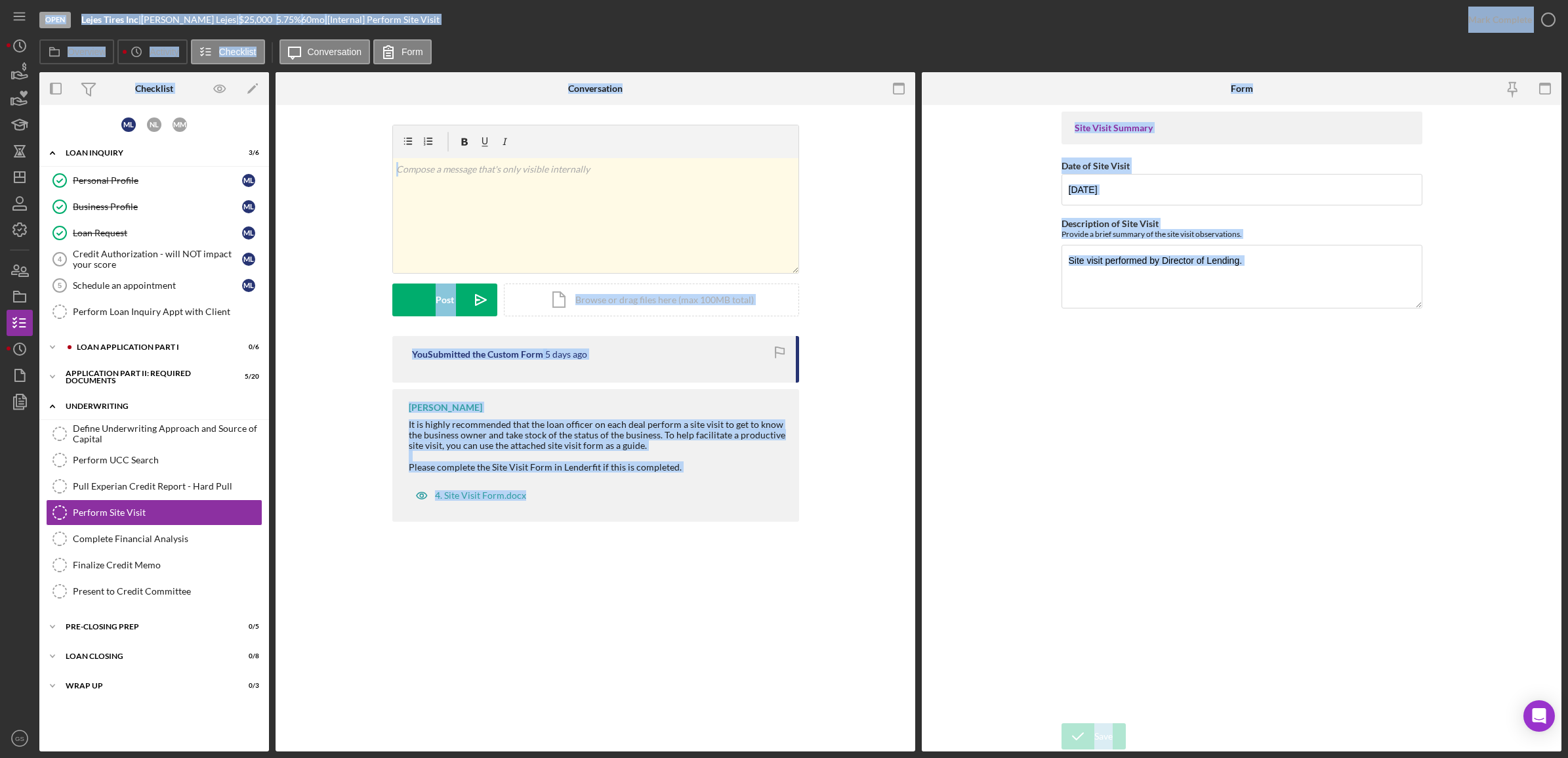
click at [205, 409] on div "Underwriting" at bounding box center [159, 406] width 187 height 8
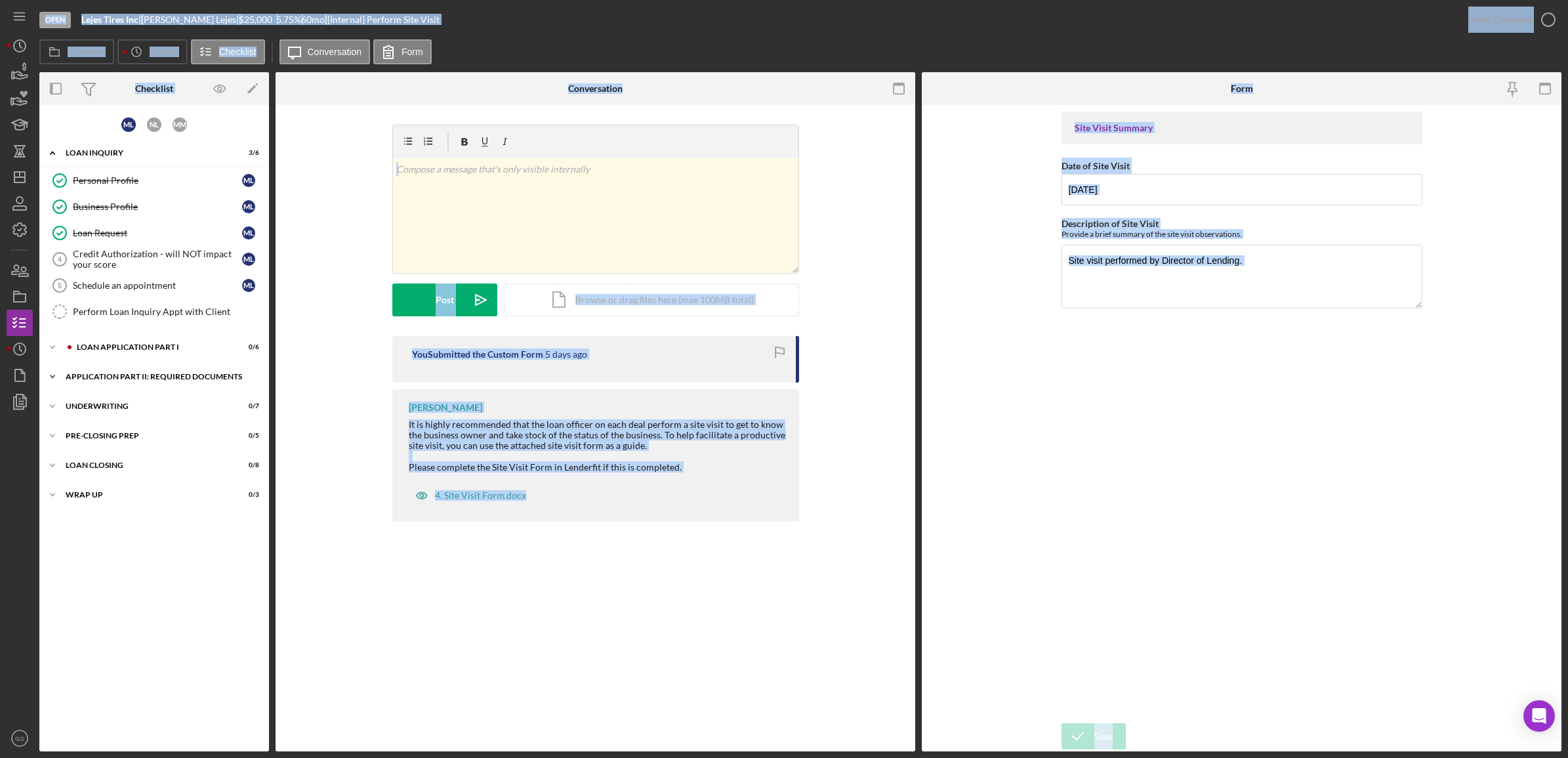
click at [152, 374] on div "Application Part II: Required Documents" at bounding box center [159, 376] width 187 height 8
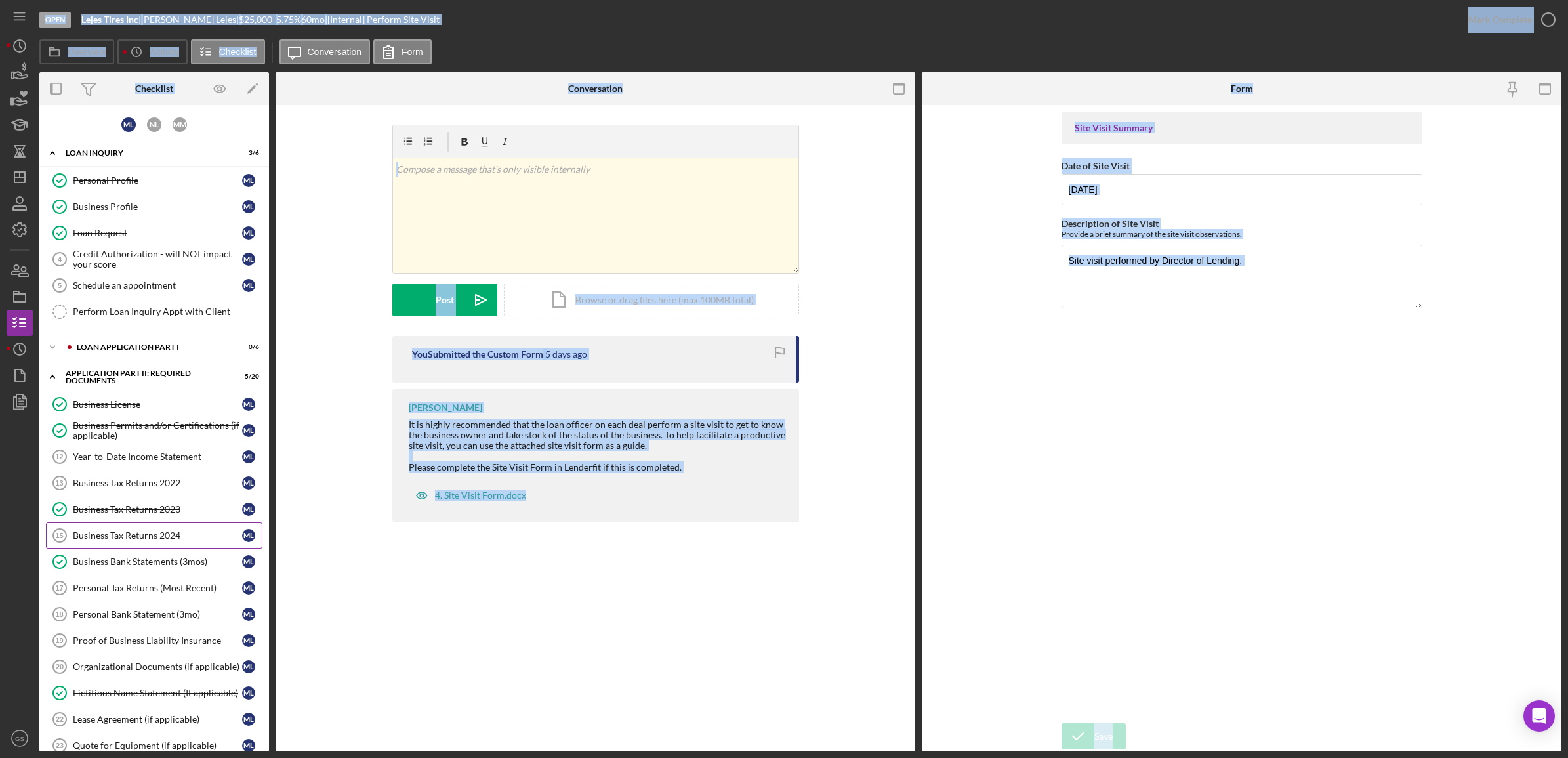
click at [188, 534] on div "Business Tax Returns 2024" at bounding box center [157, 535] width 169 height 11
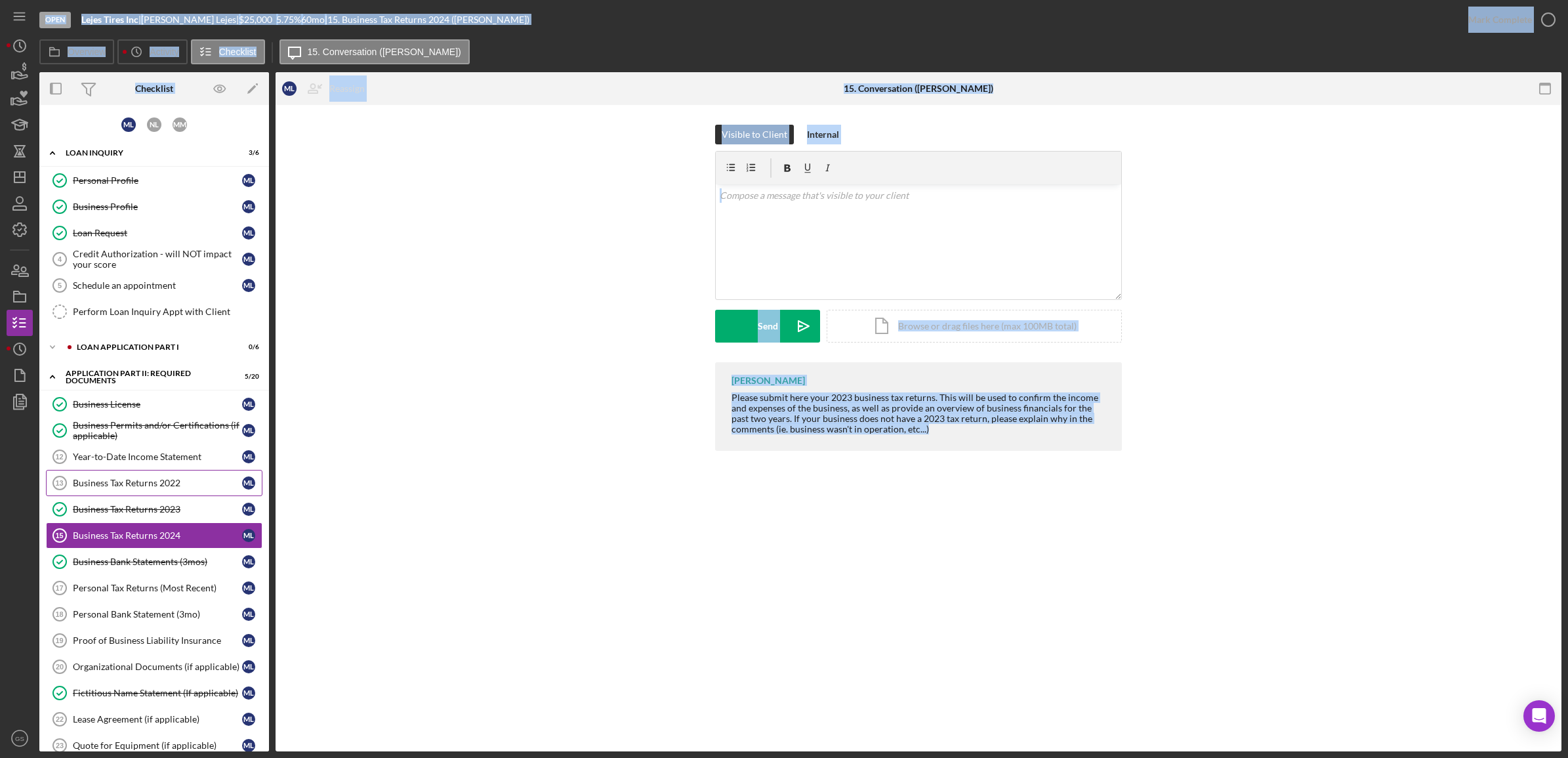
click at [181, 493] on link "Business Tax Returns 2022 13 Business Tax Returns 2022 M L" at bounding box center [154, 482] width 217 height 26
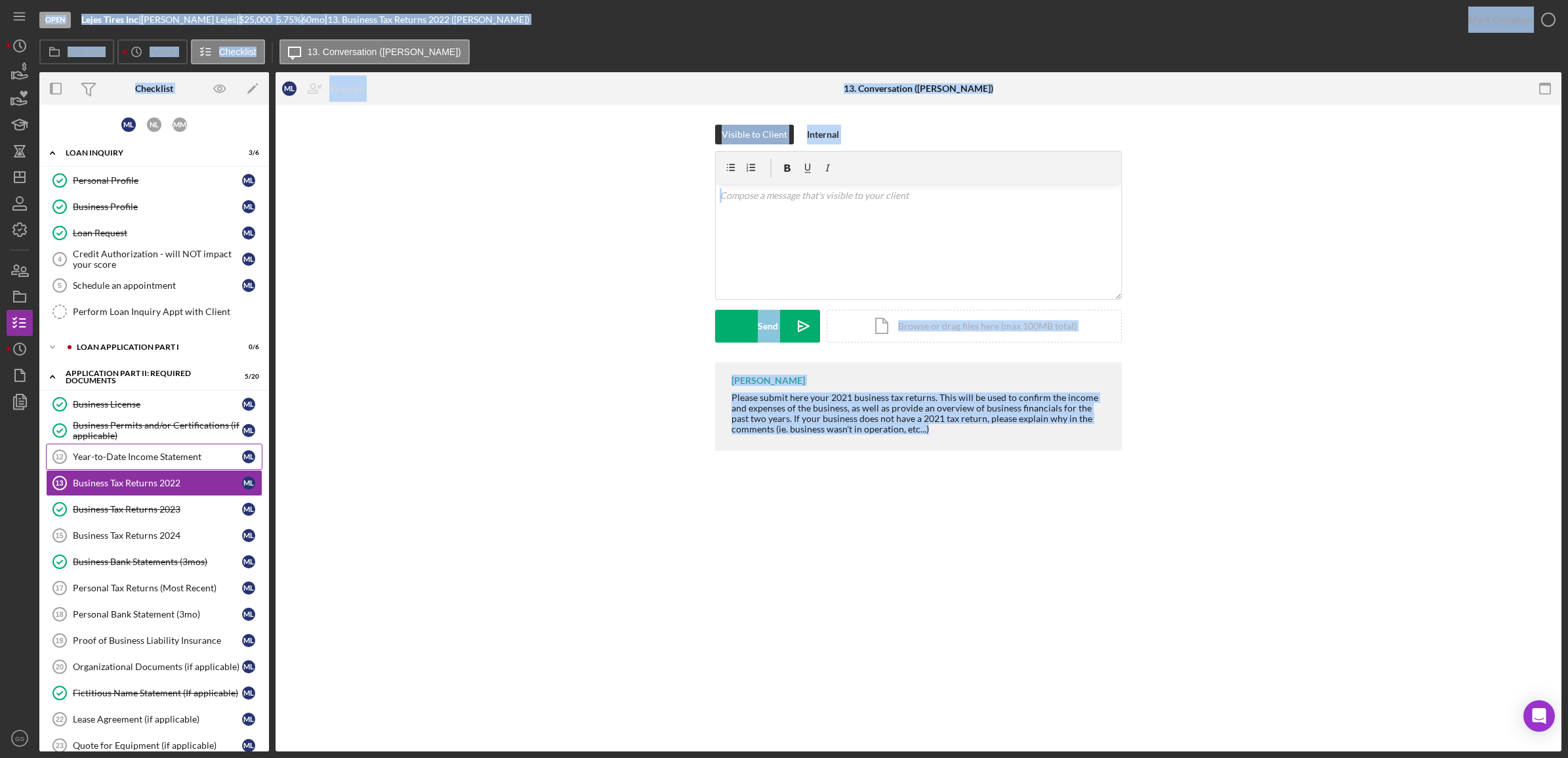
click at [145, 458] on div "Year-to-Date Income Statement" at bounding box center [157, 456] width 169 height 11
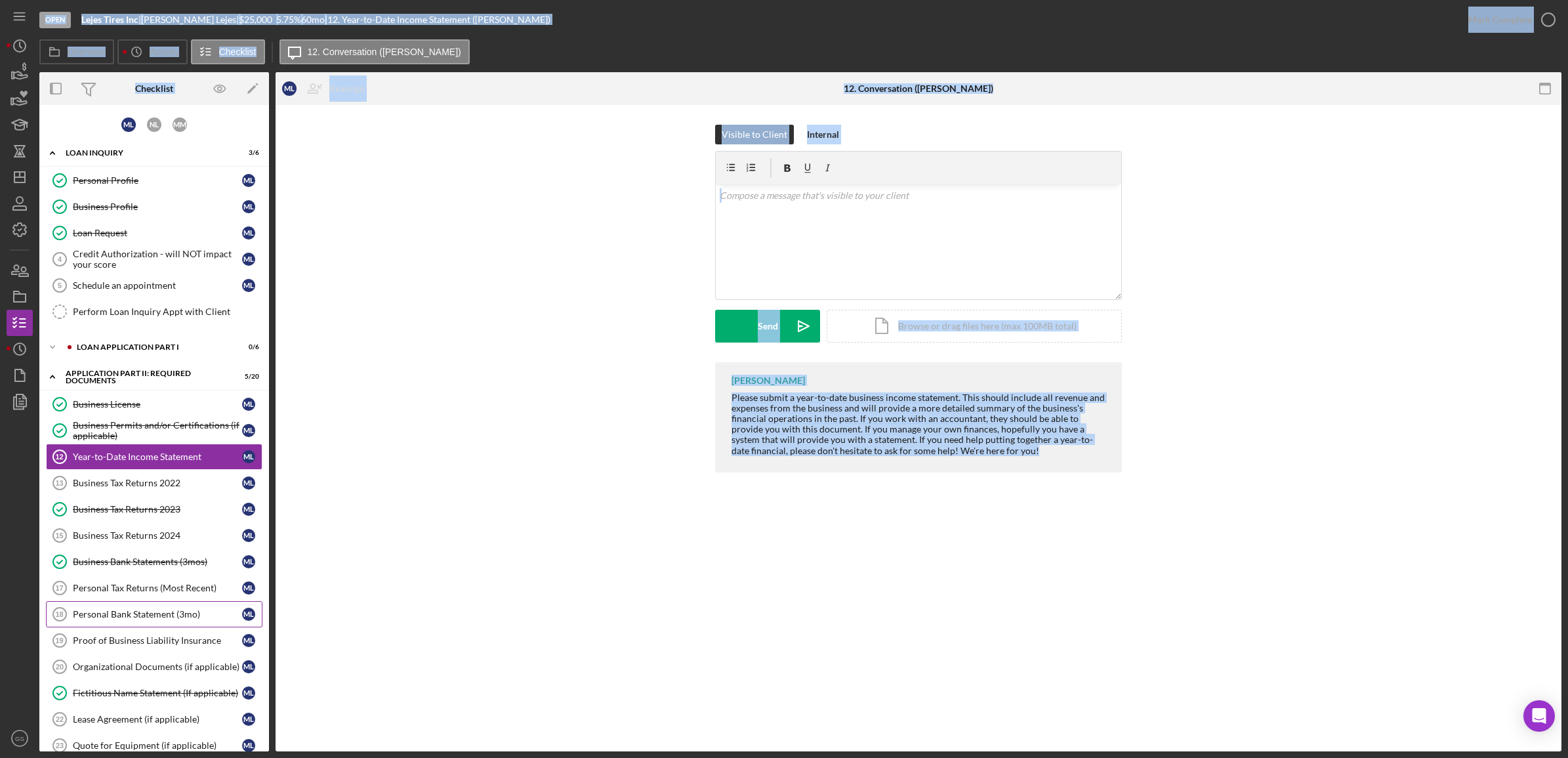
click at [184, 627] on link "Personal Bank Statement (3mo) 18 Personal Bank Statement (3mo) M L" at bounding box center [154, 614] width 217 height 26
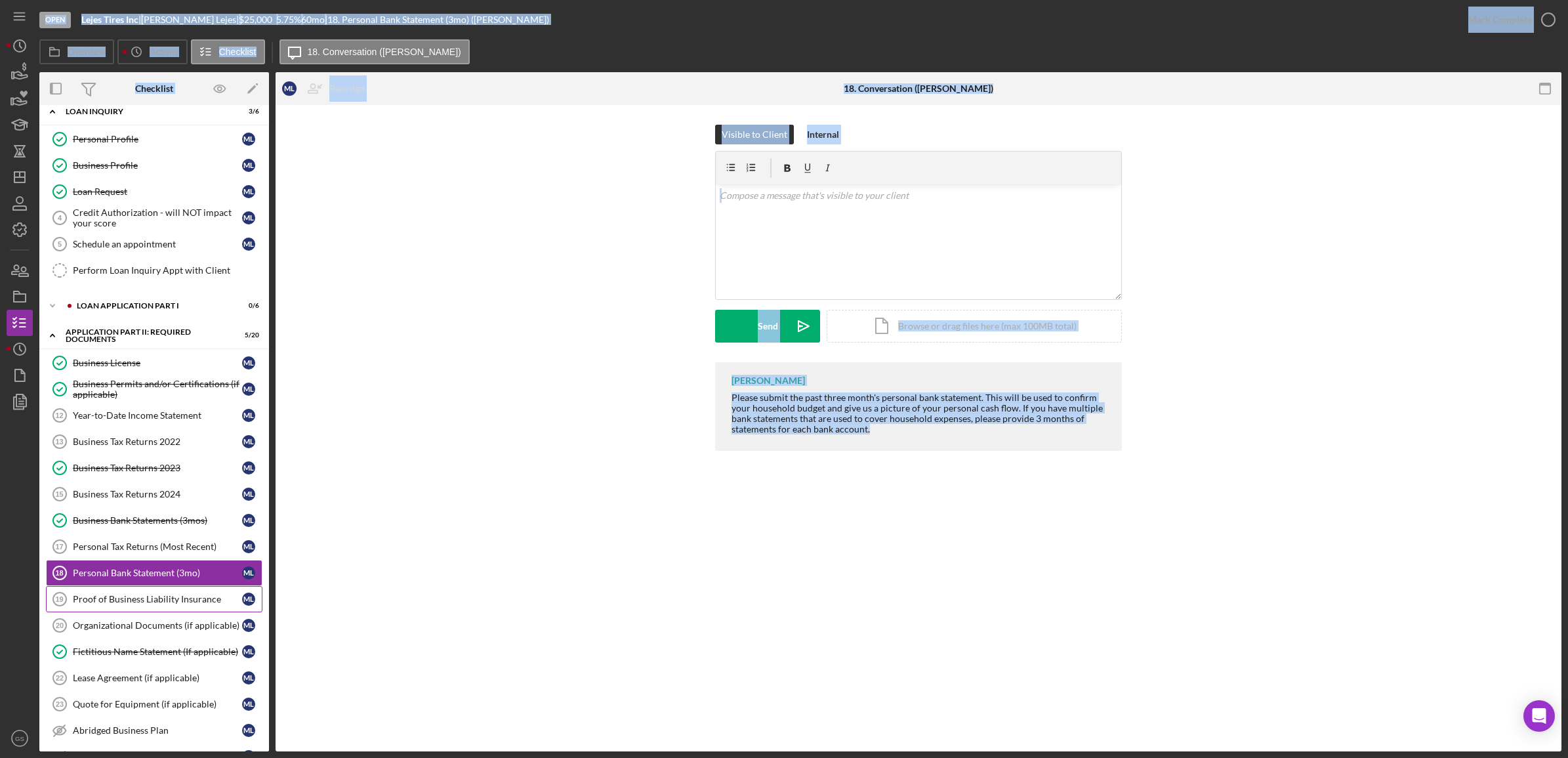
scroll to position [82, 0]
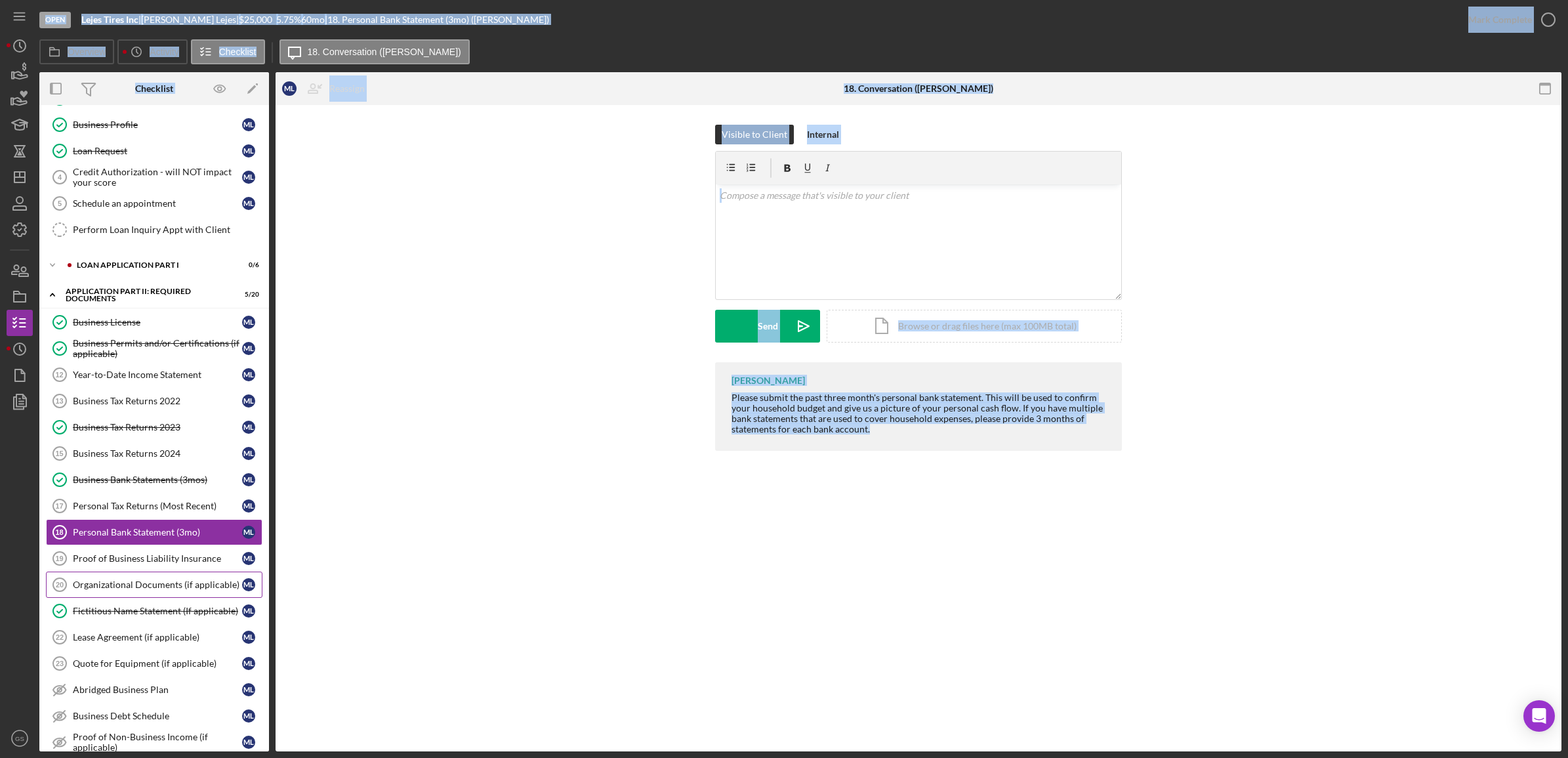
click at [120, 589] on div "Organizational Documents (if applicable)" at bounding box center [157, 584] width 169 height 11
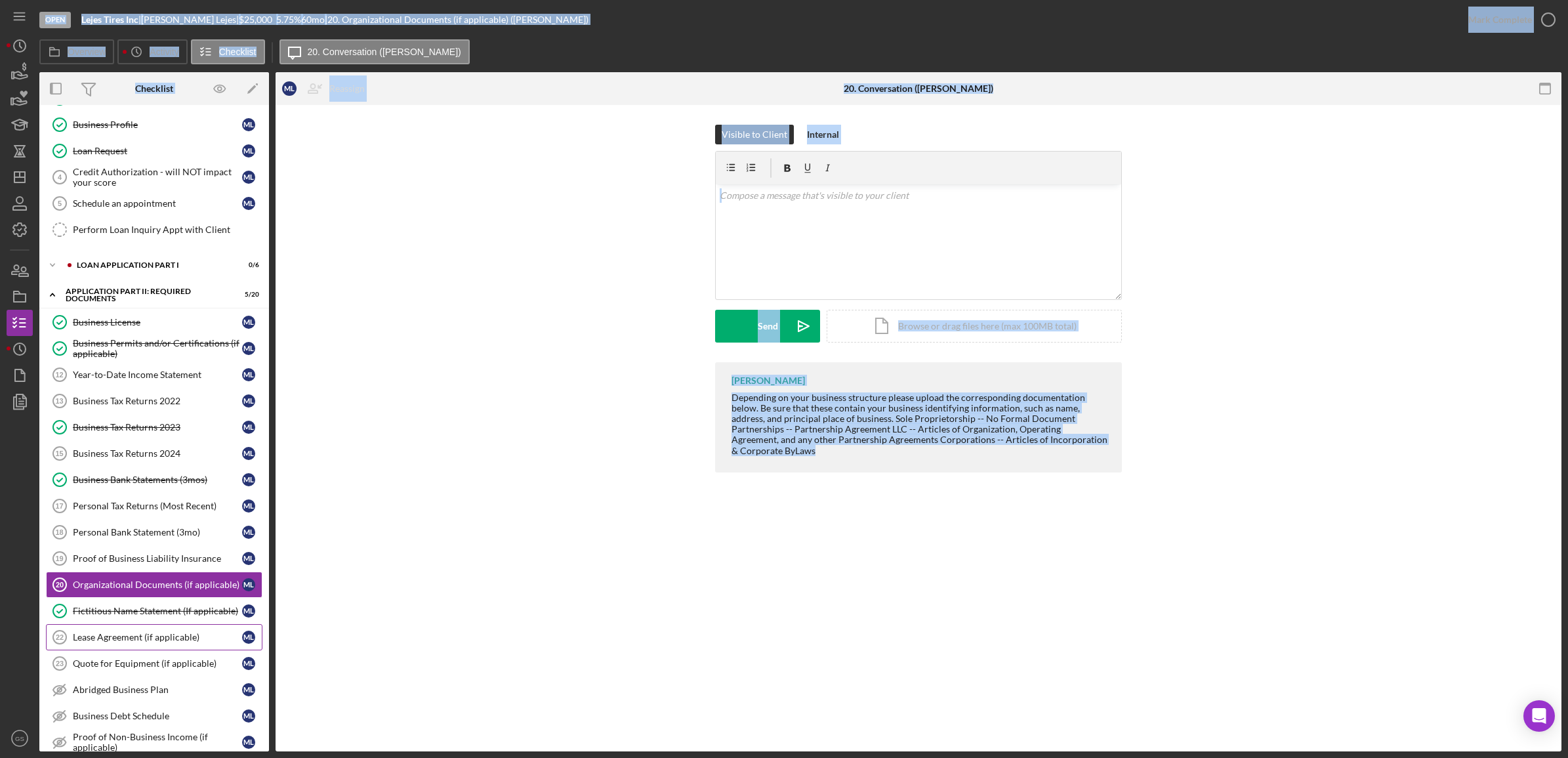
click at [133, 650] on link "Lease Agreement (if applicable) 22 Lease Agreement (if applicable) M L" at bounding box center [154, 636] width 217 height 26
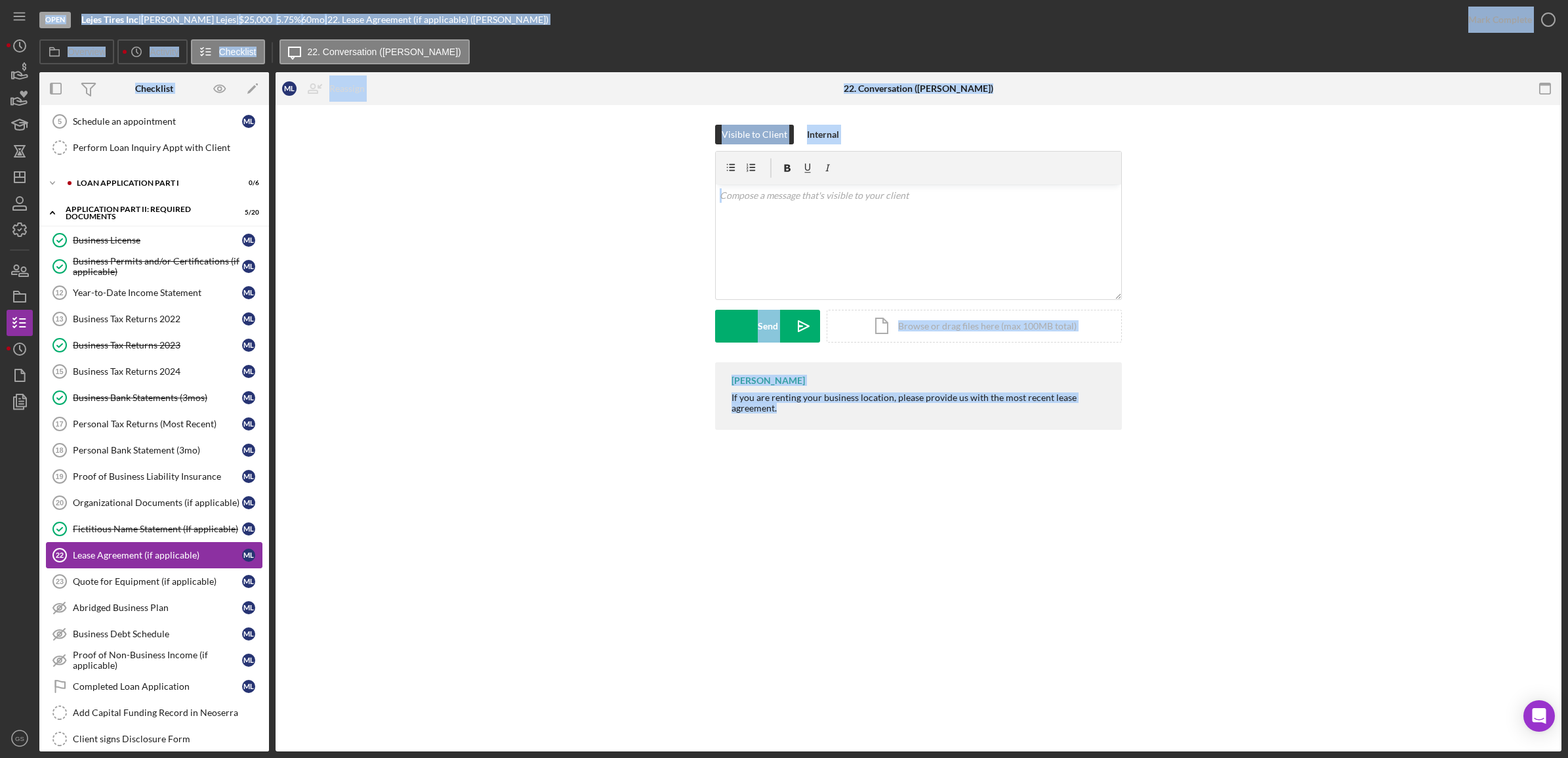
scroll to position [246, 0]
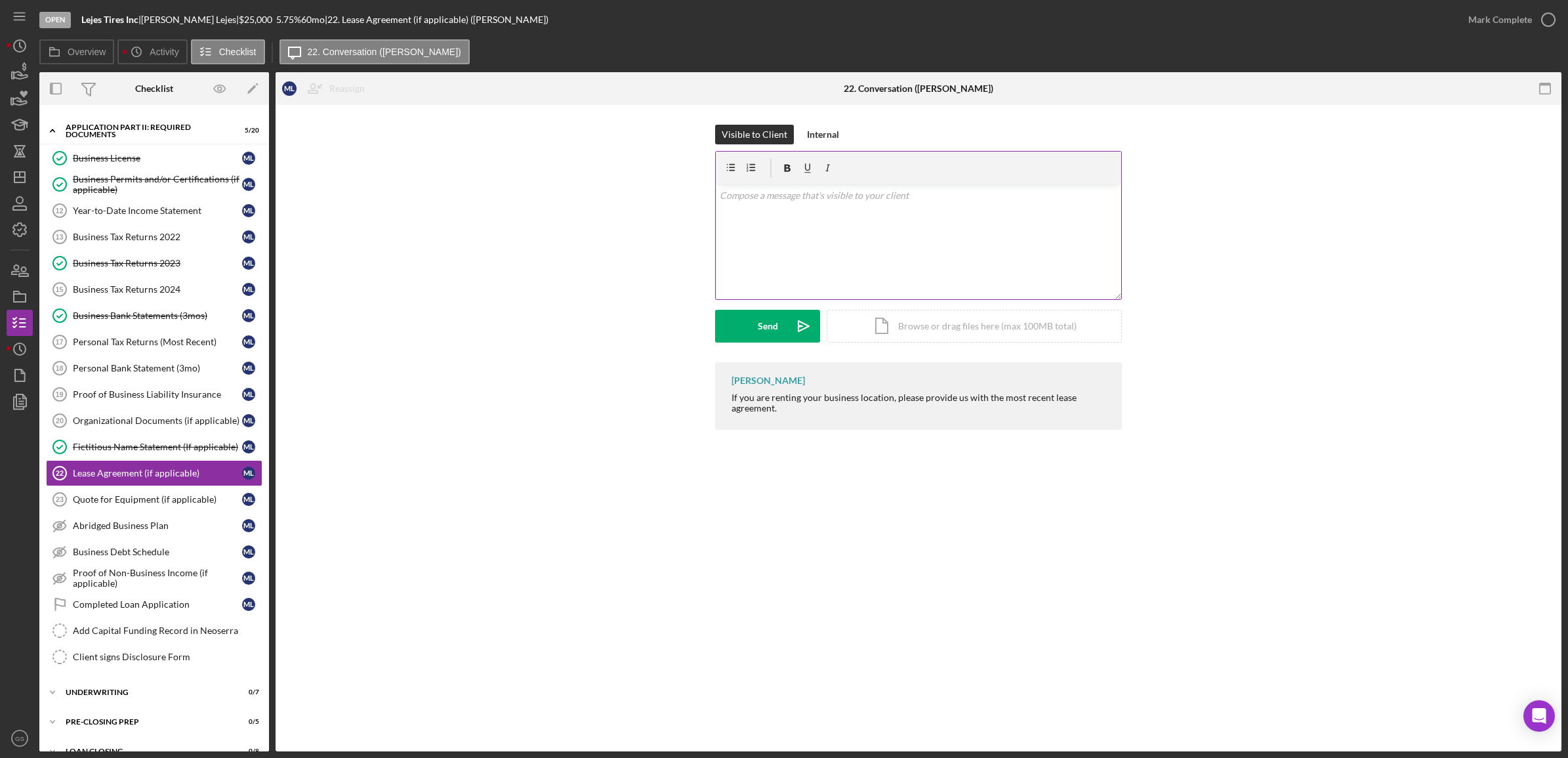
click at [815, 225] on div "v Color teal Color pink Remove color Add row above Add row below Add column bef…" at bounding box center [917, 242] width 405 height 115
click at [817, 211] on div "v Color teal Color pink Remove color Add row above Add row below Add column bef…" at bounding box center [917, 242] width 405 height 115
